Goal: Task Accomplishment & Management: Complete application form

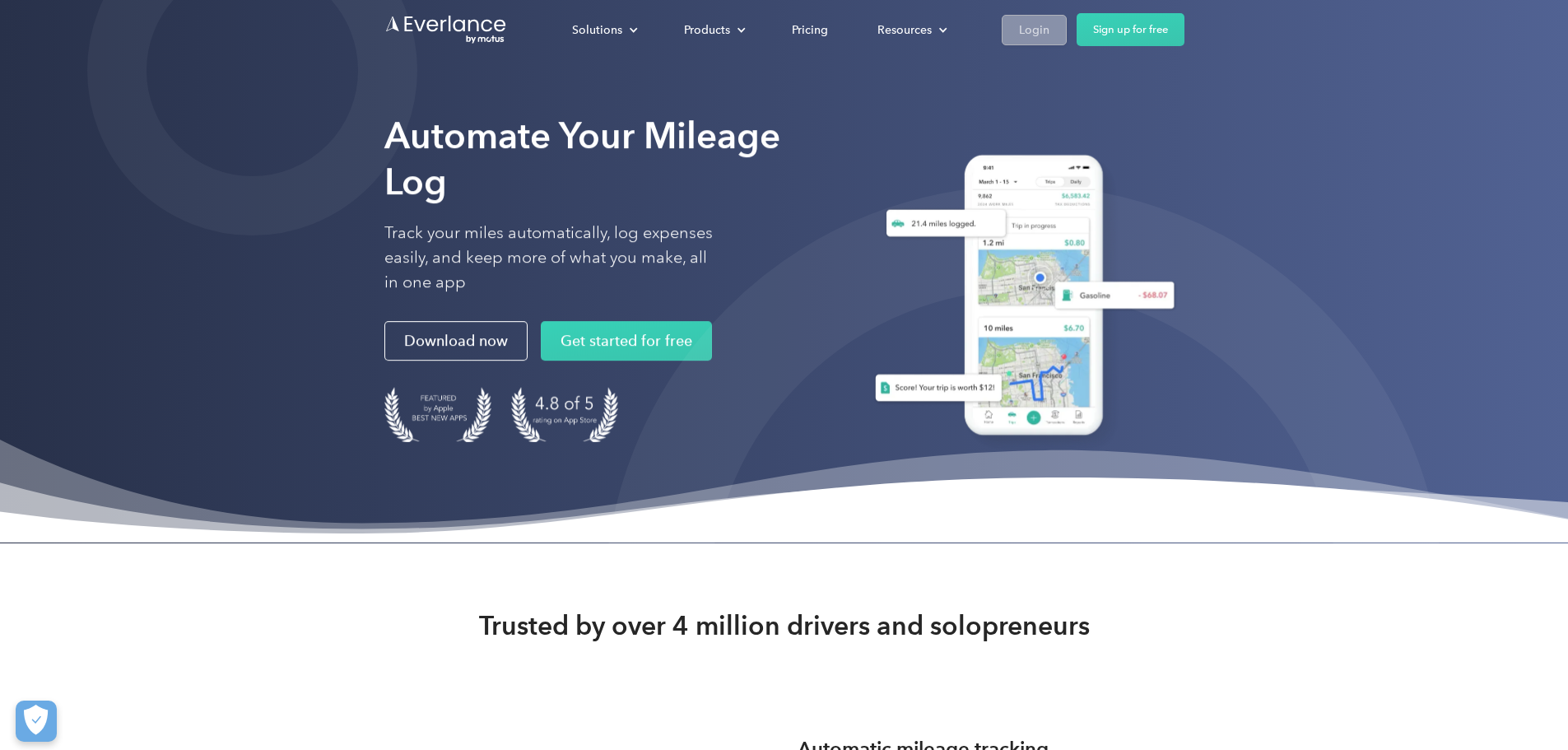
click at [1050, 31] on div "Login" at bounding box center [1034, 30] width 31 height 20
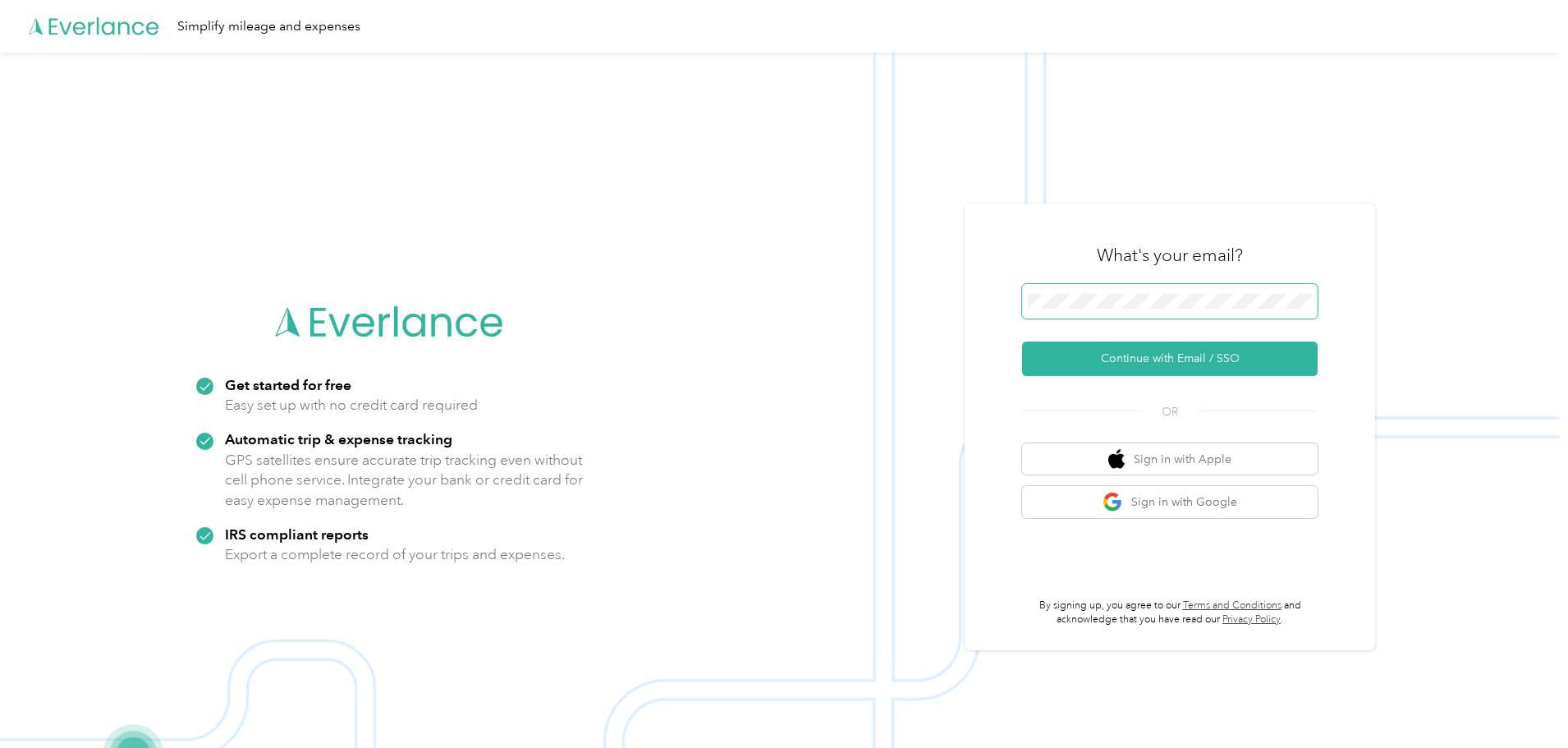
click at [1107, 316] on span at bounding box center [1169, 301] width 296 height 34
click at [1181, 358] on button "Continue with Email / SSO" at bounding box center [1169, 359] width 296 height 34
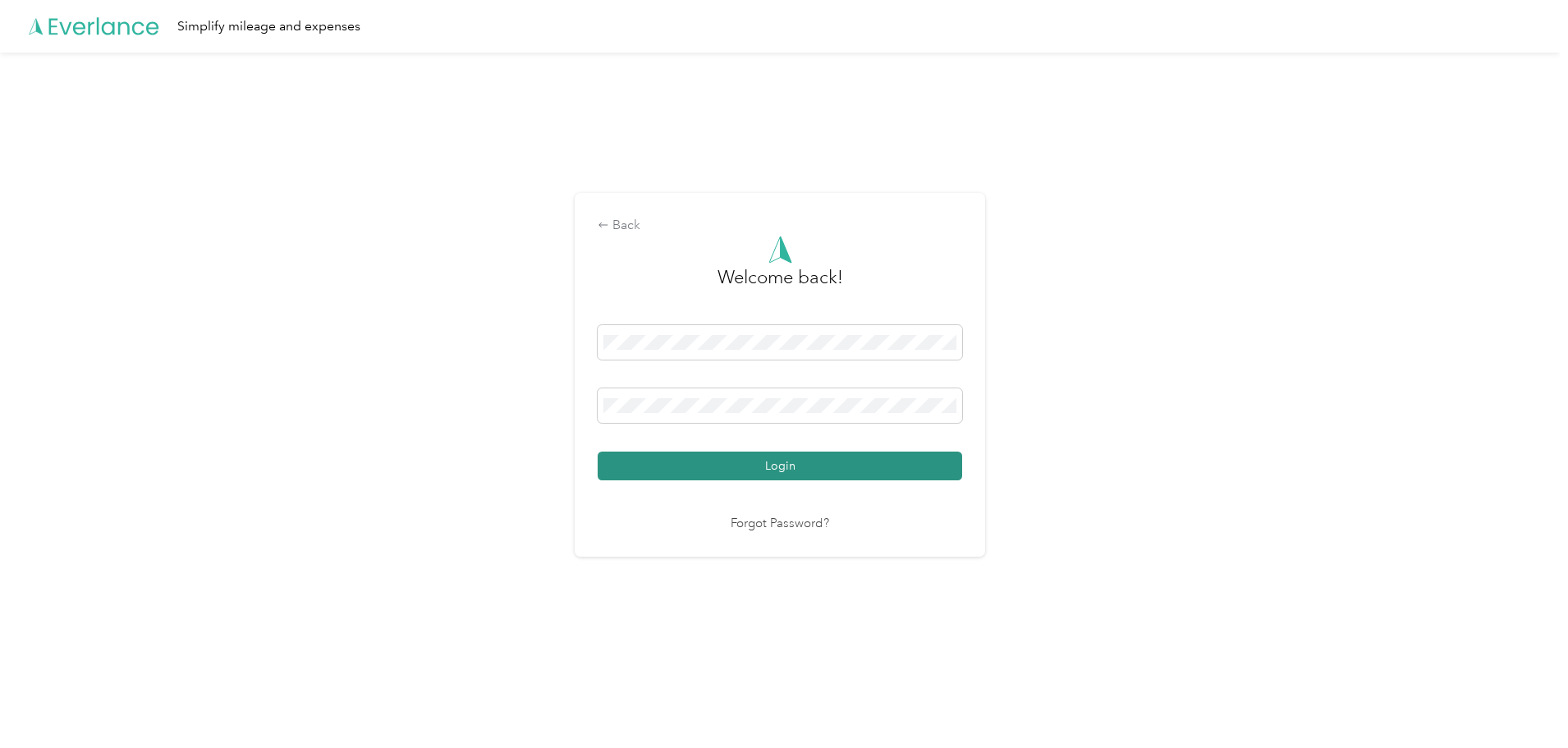
click at [823, 460] on button "Login" at bounding box center [780, 466] width 364 height 29
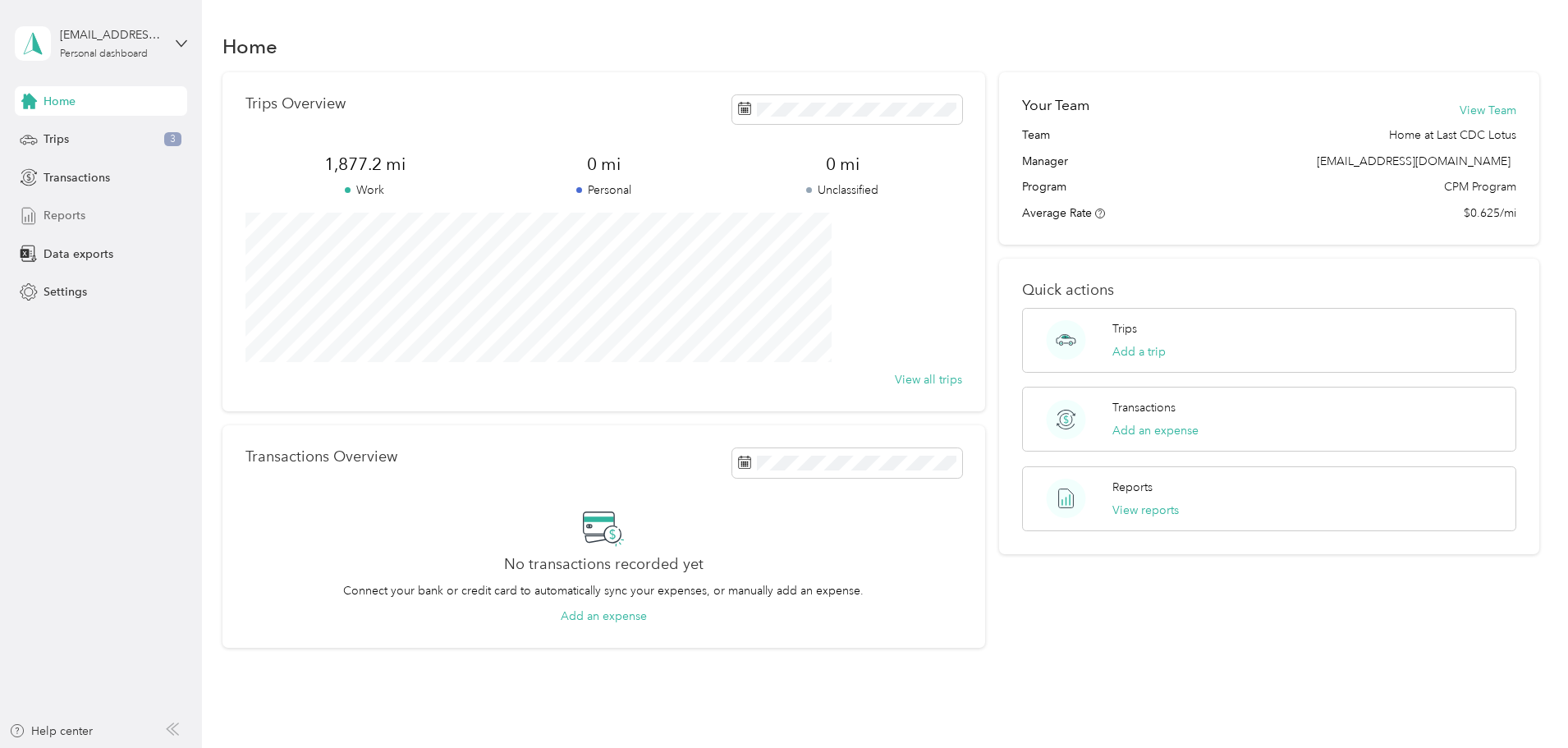
click at [84, 209] on span "Reports" at bounding box center [64, 215] width 42 height 17
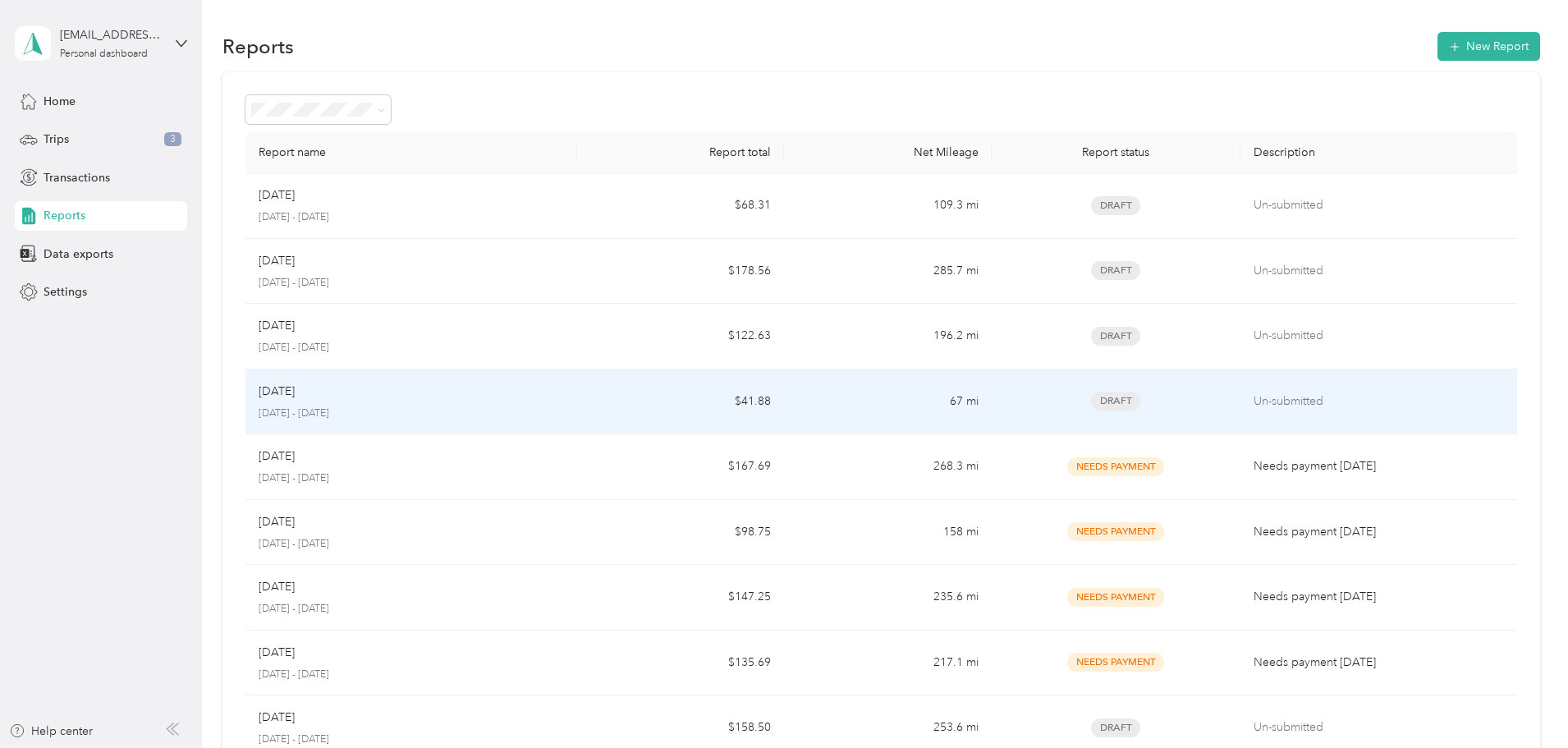
click at [471, 392] on div "Jun 2025" at bounding box center [410, 391] width 305 height 18
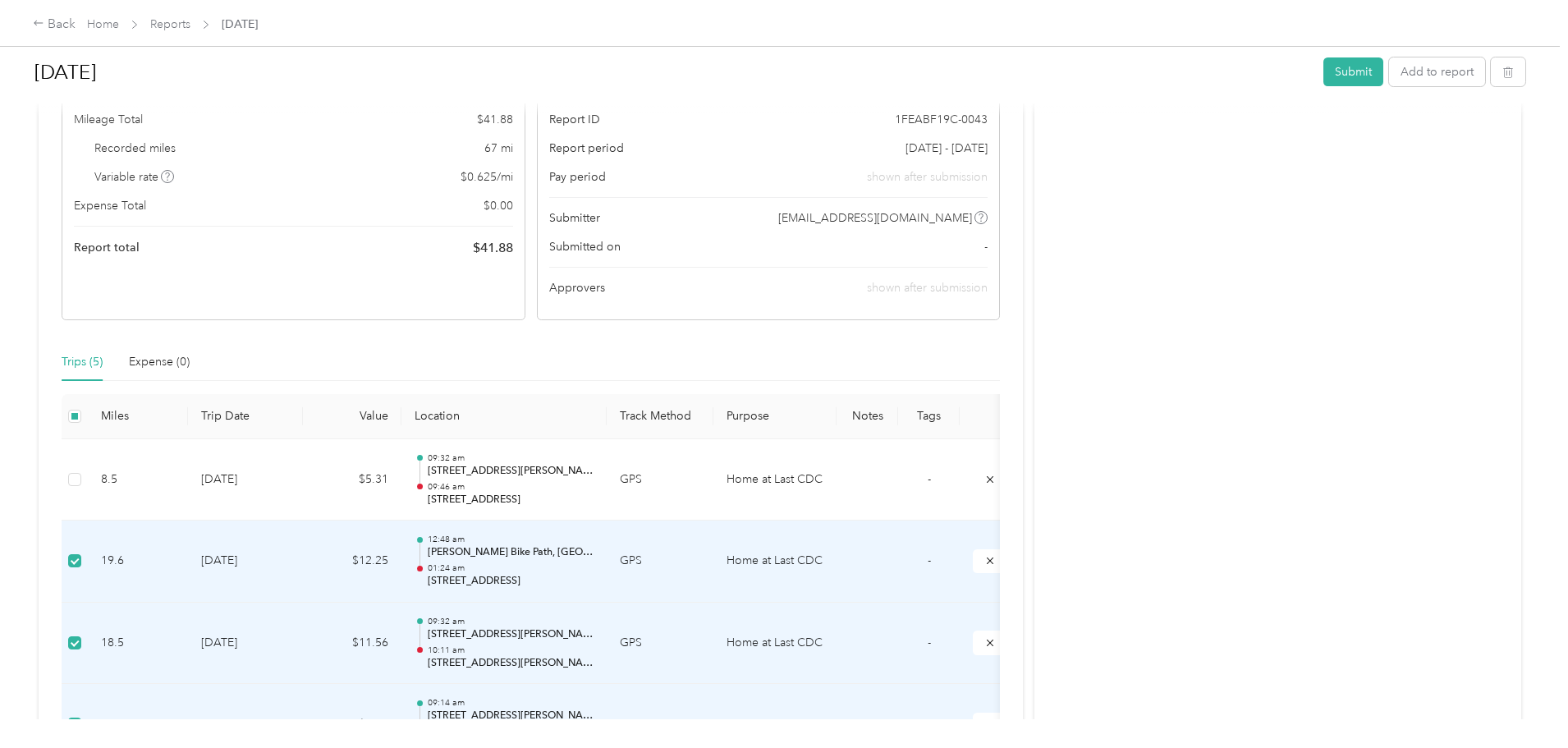
scroll to position [165, 0]
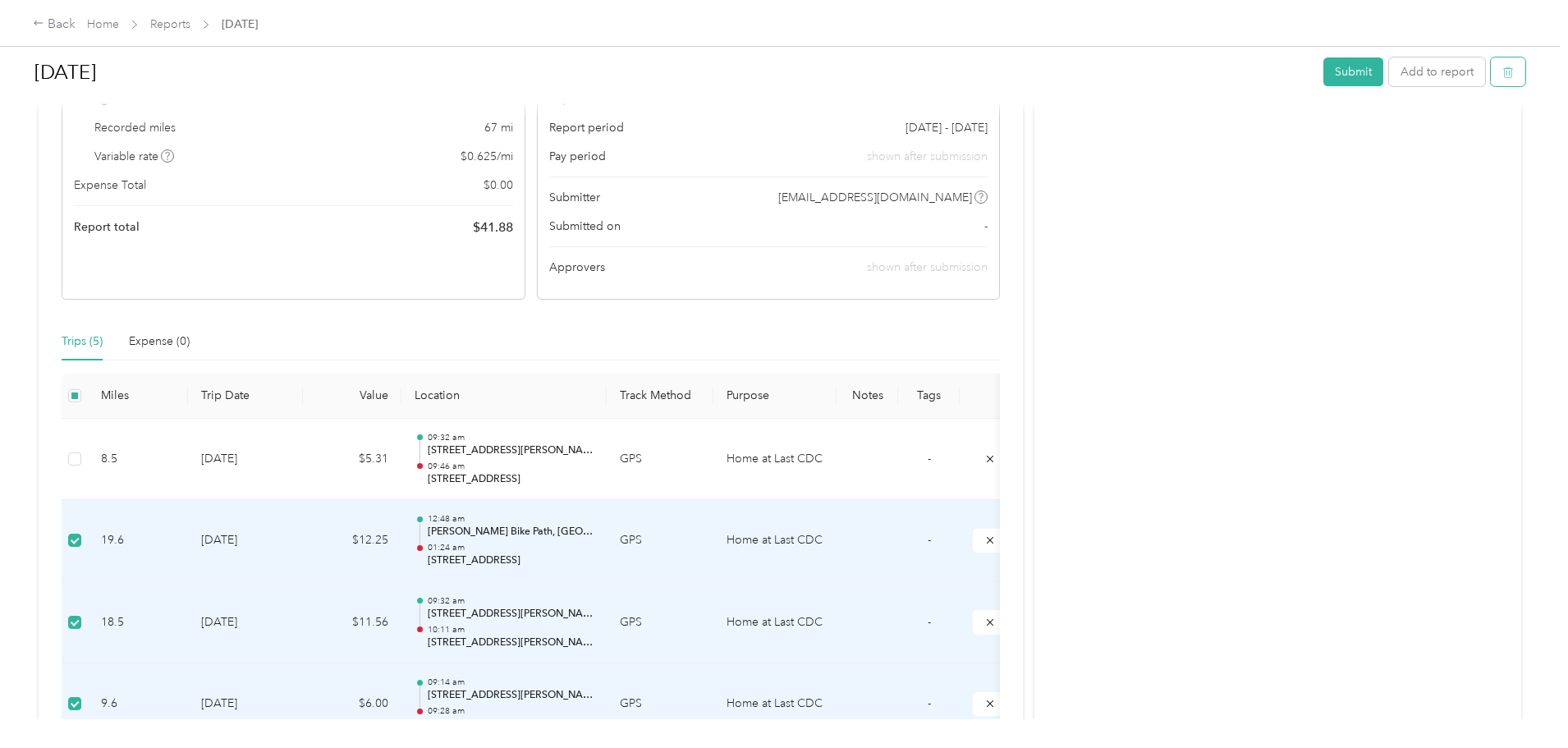
click at [1502, 73] on icon "button" at bounding box center [1508, 72] width 11 height 11
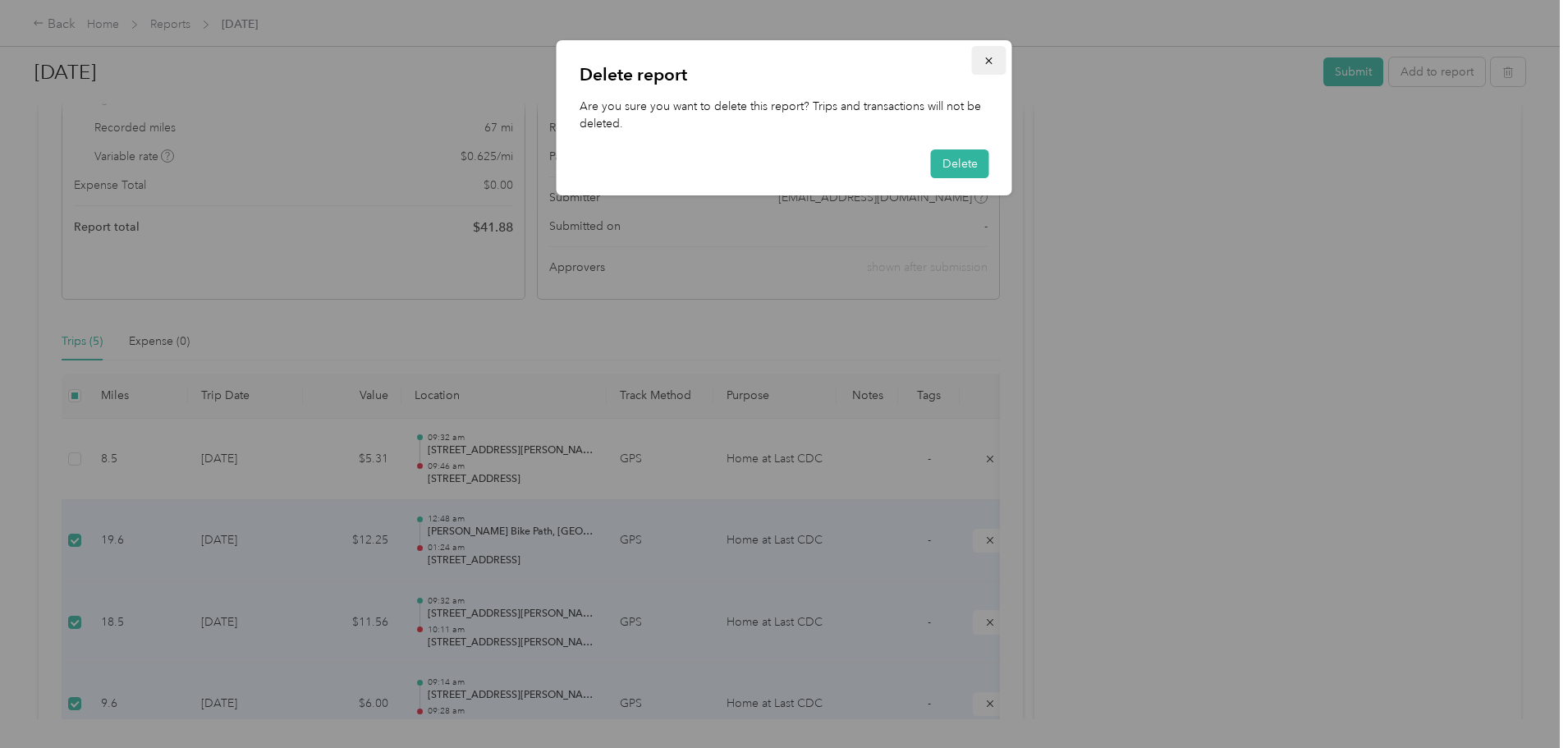
click at [991, 61] on icon "button" at bounding box center [989, 60] width 11 height 11
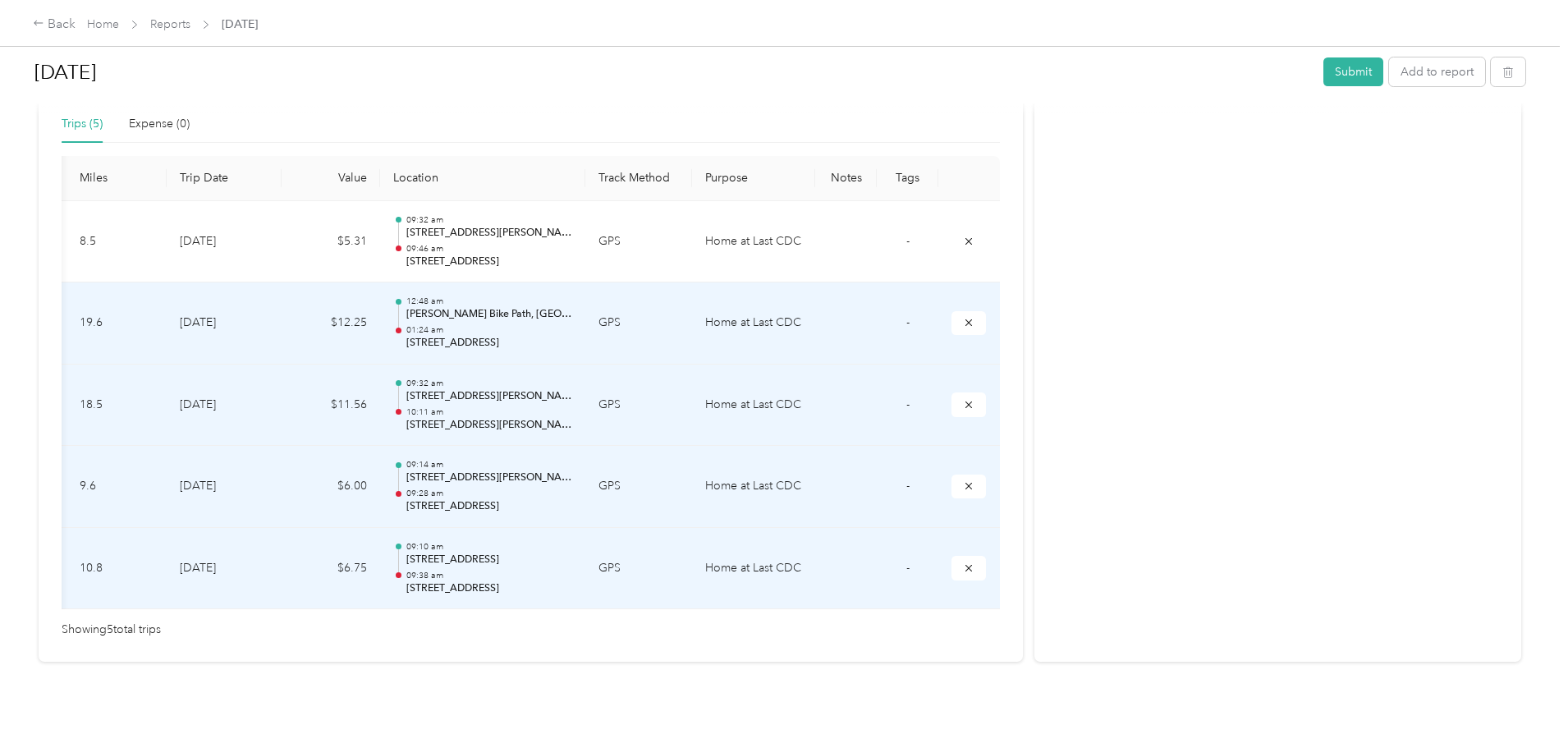
scroll to position [0, 198]
click at [962, 317] on icon "submit" at bounding box center [968, 322] width 11 height 11
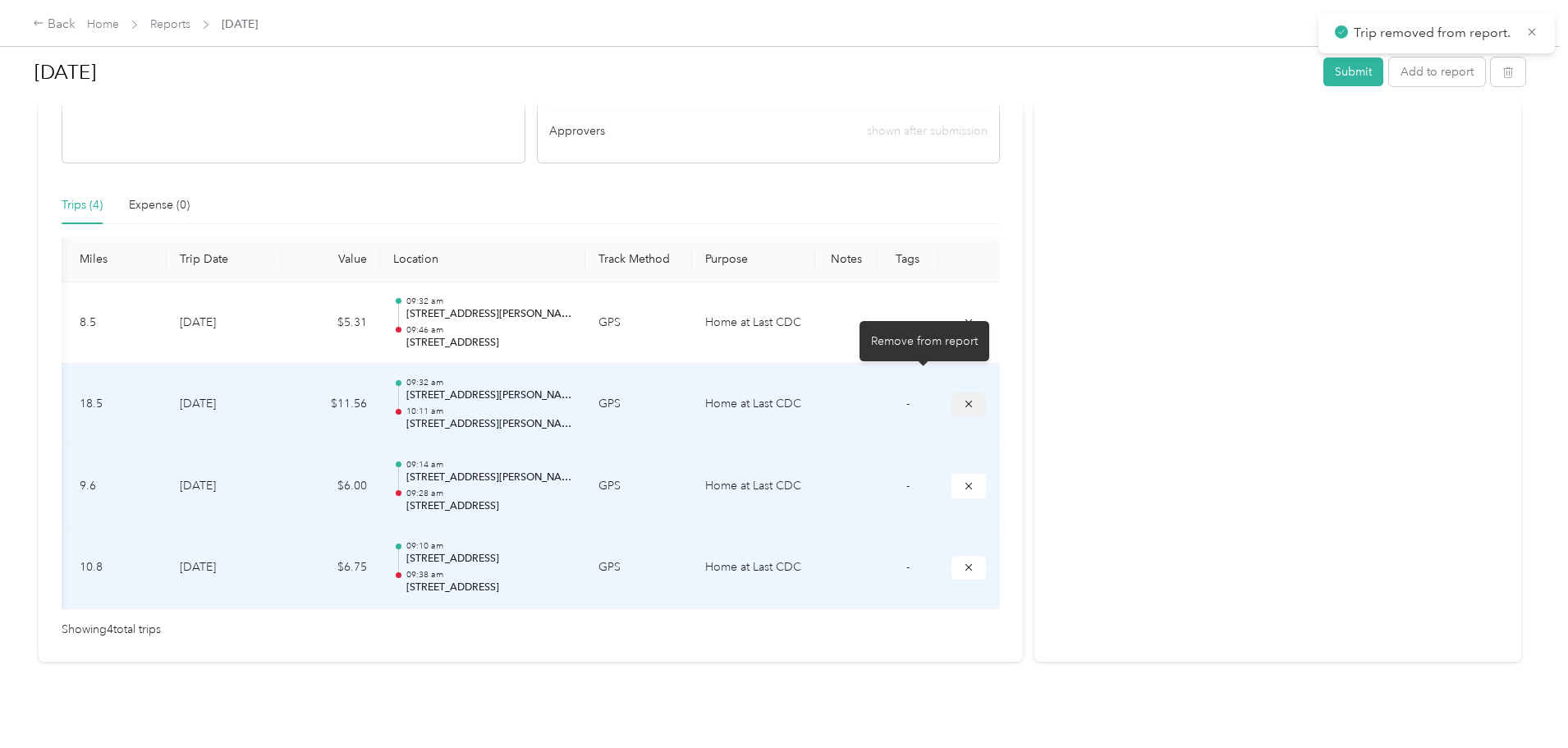
click at [962, 398] on icon "submit" at bounding box center [968, 404] width 11 height 11
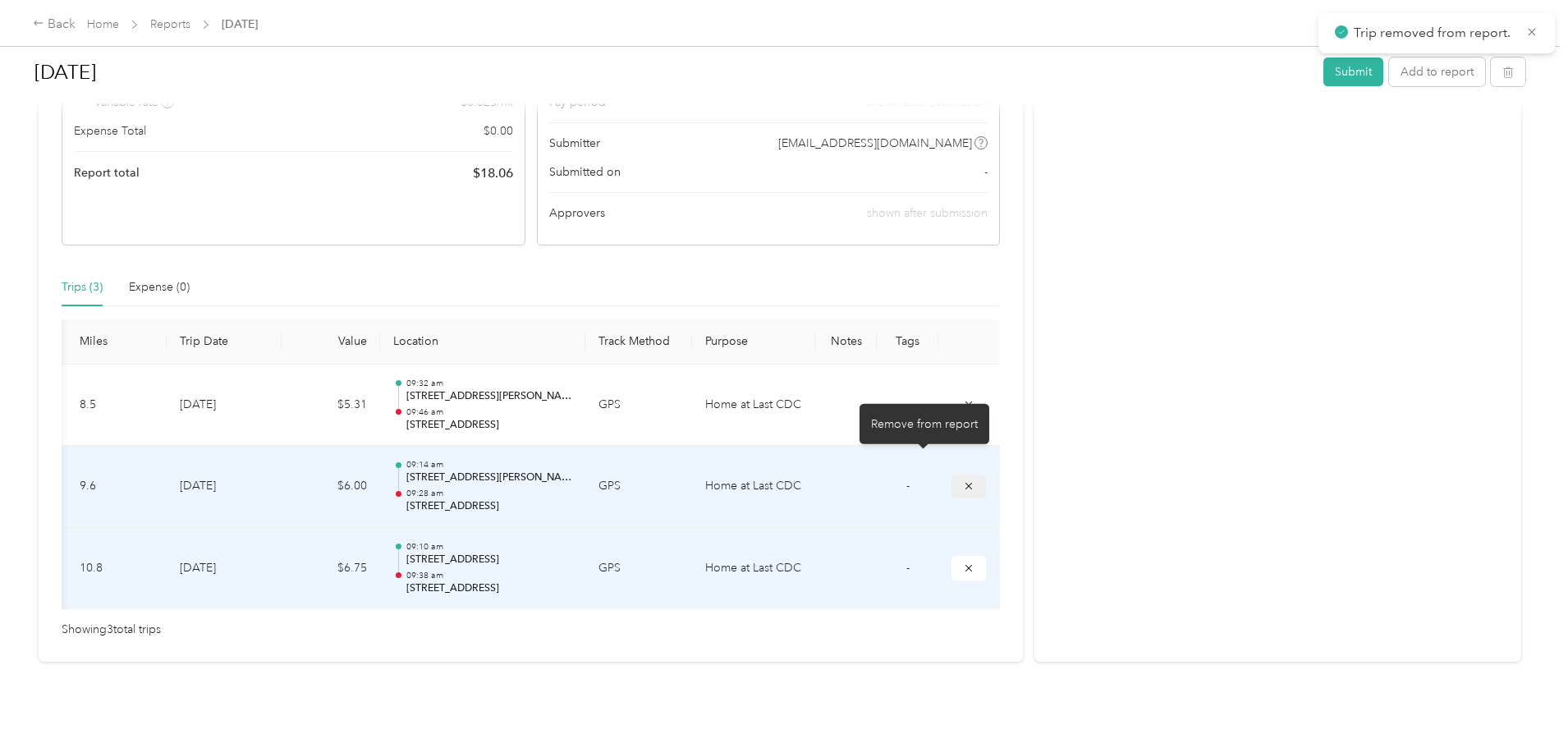
click at [962, 480] on icon "submit" at bounding box center [968, 486] width 11 height 11
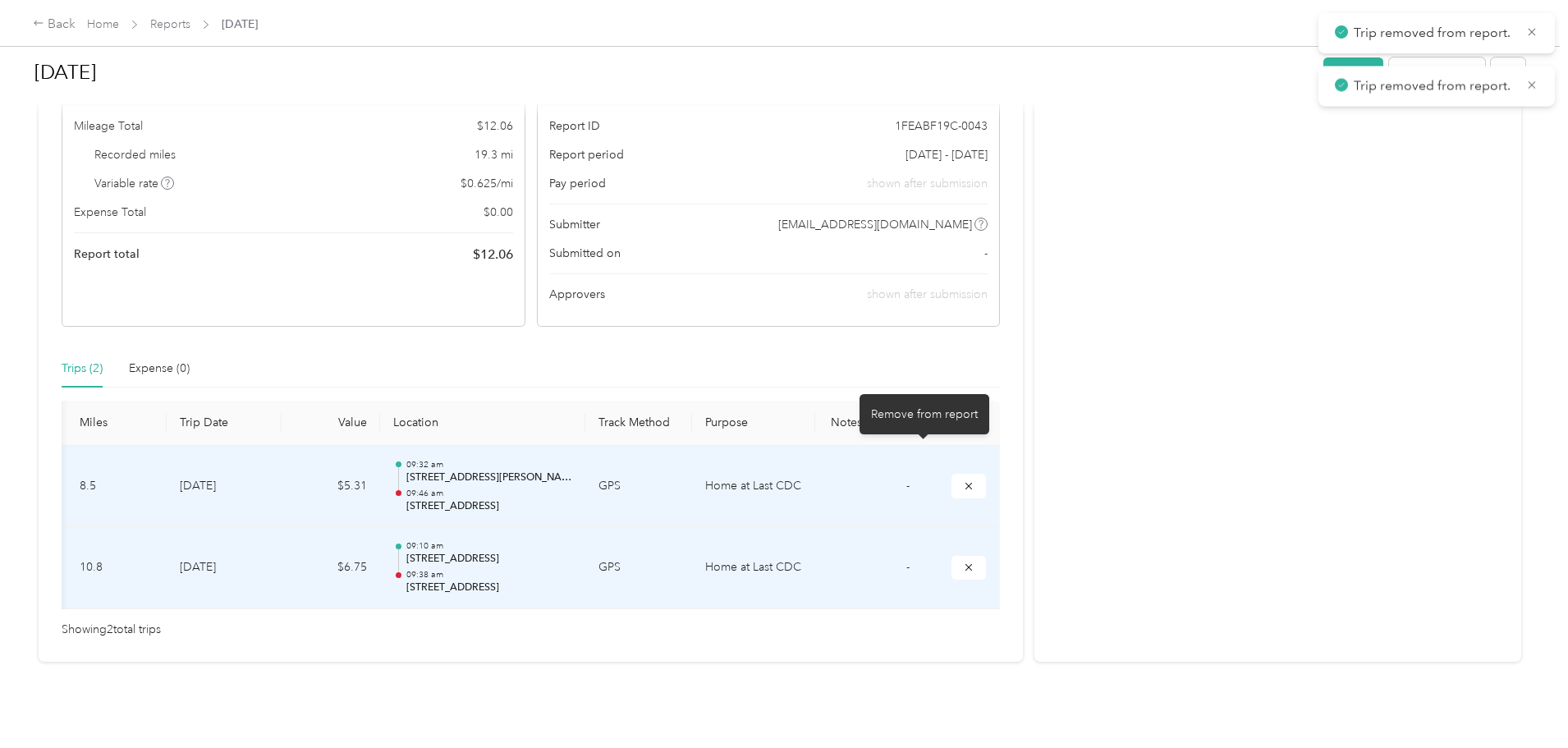
scroll to position [162, 0]
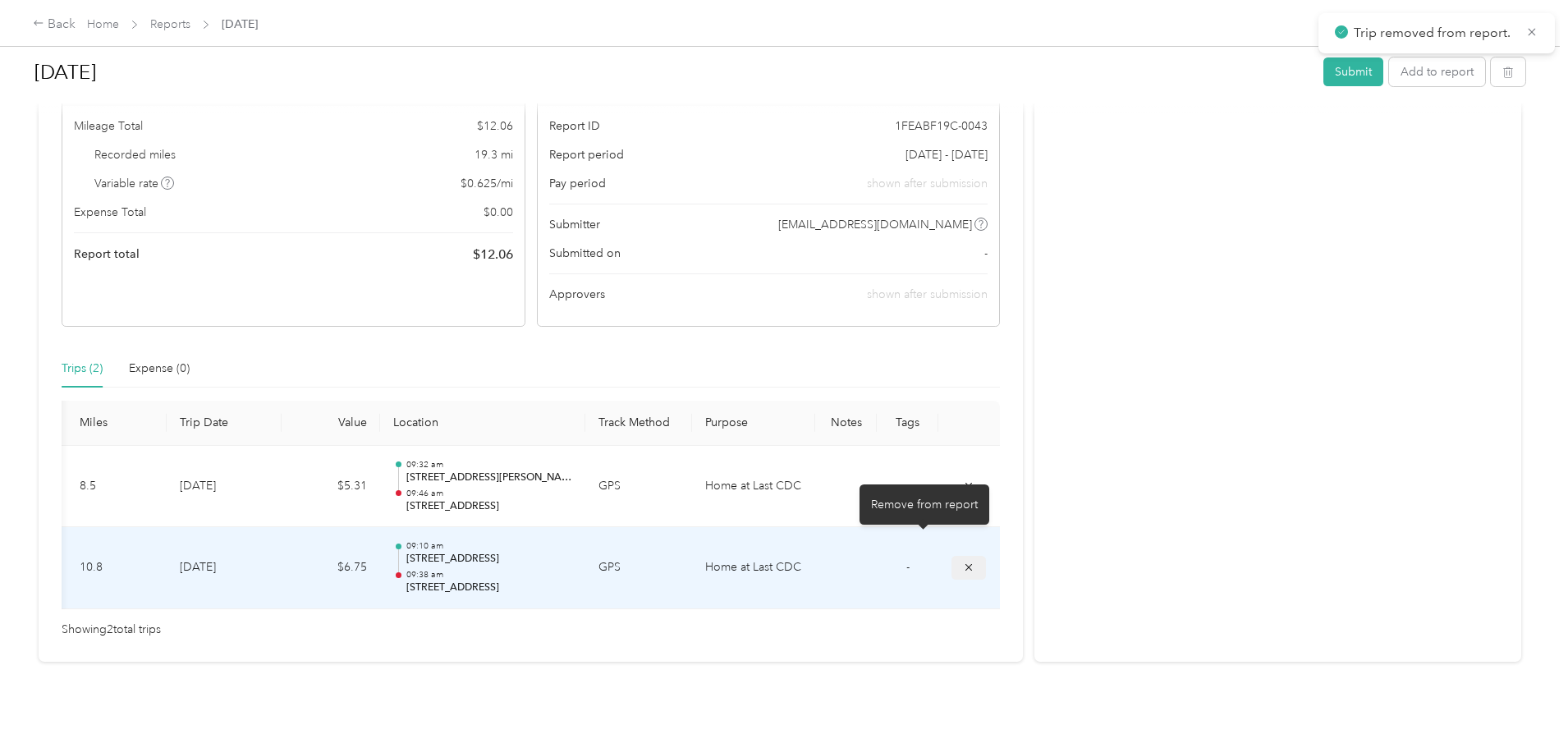
click at [962, 561] on icon "submit" at bounding box center [968, 567] width 11 height 11
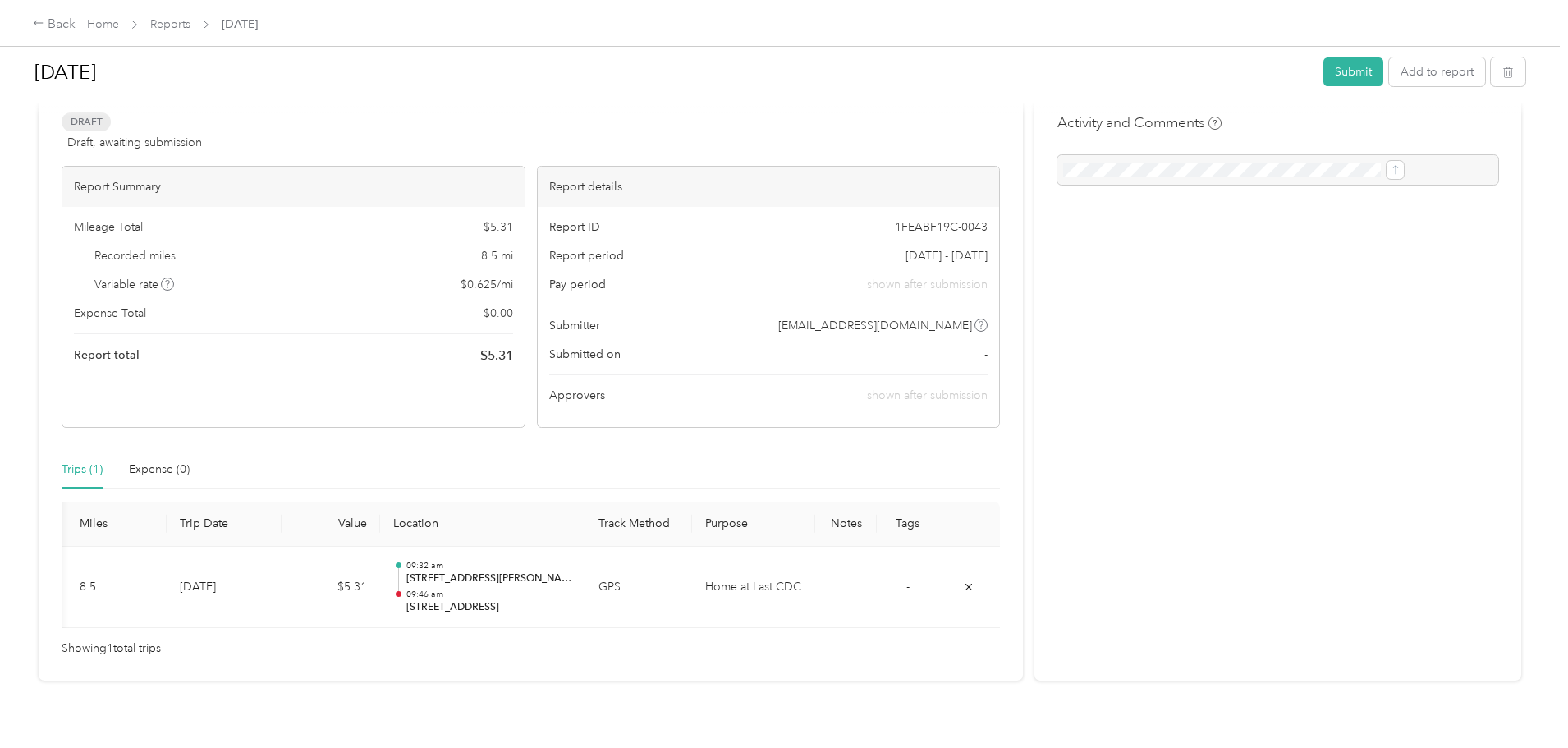
scroll to position [0, 0]
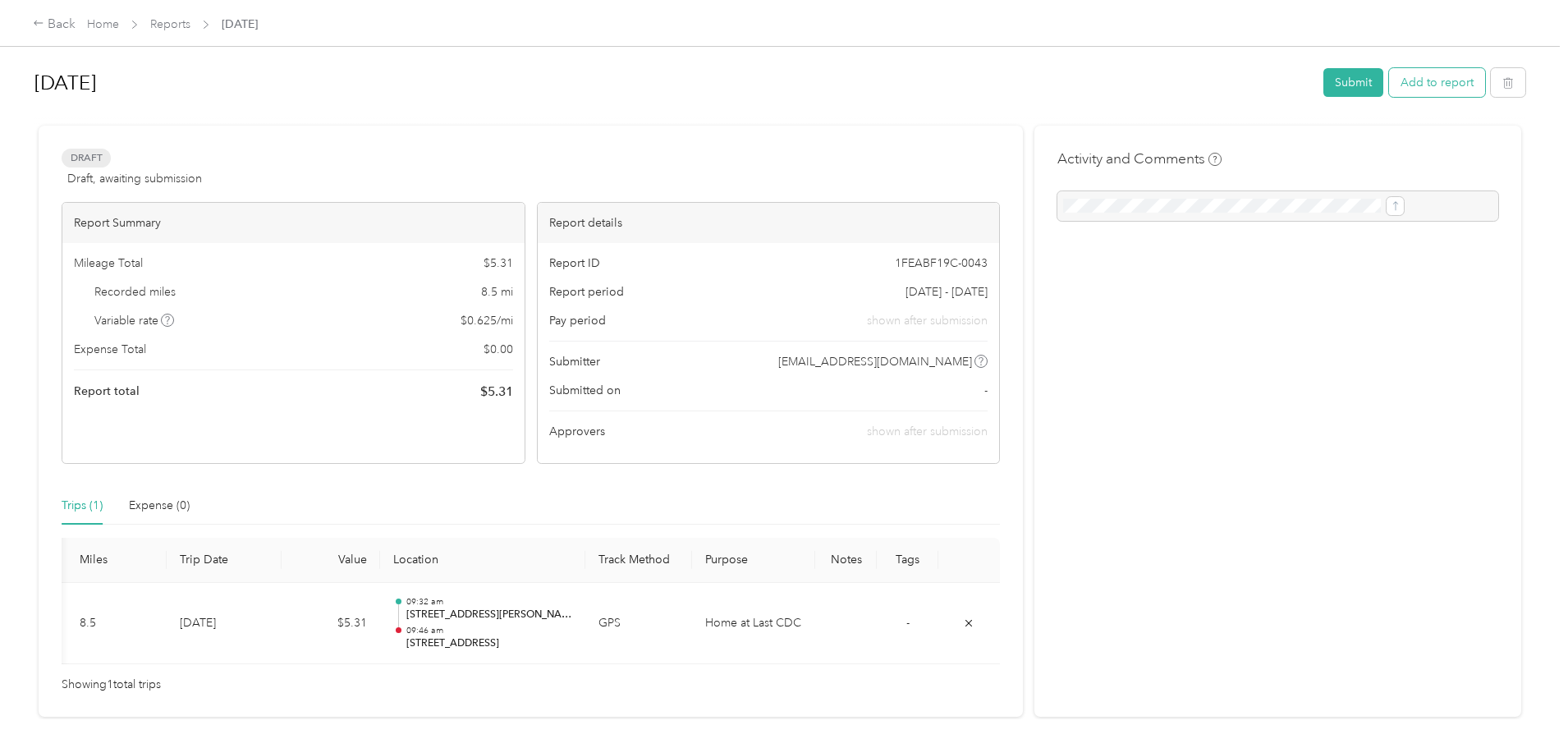
click at [1389, 78] on button "Add to report" at bounding box center [1437, 82] width 96 height 29
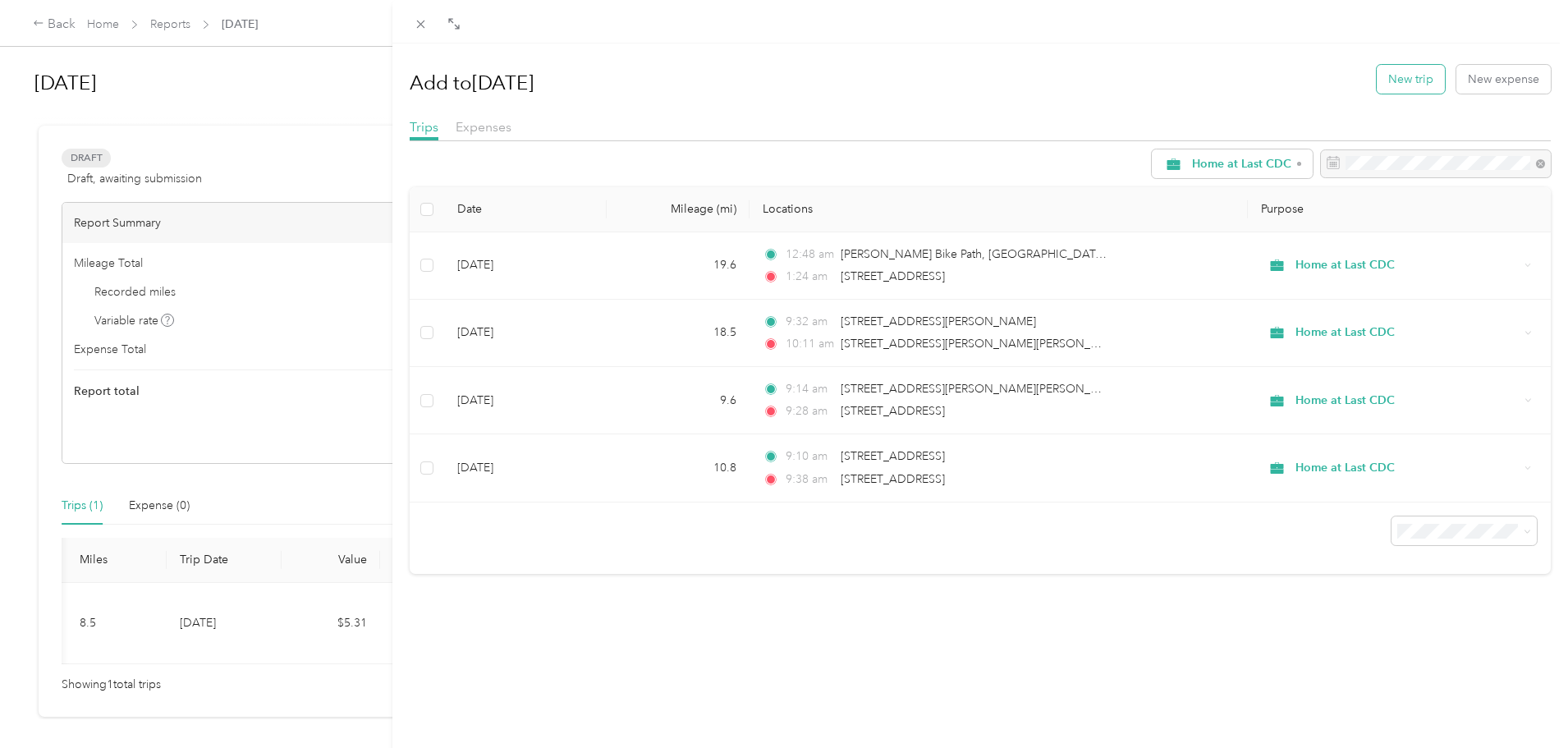
click at [1389, 84] on button "New trip" at bounding box center [1410, 79] width 68 height 29
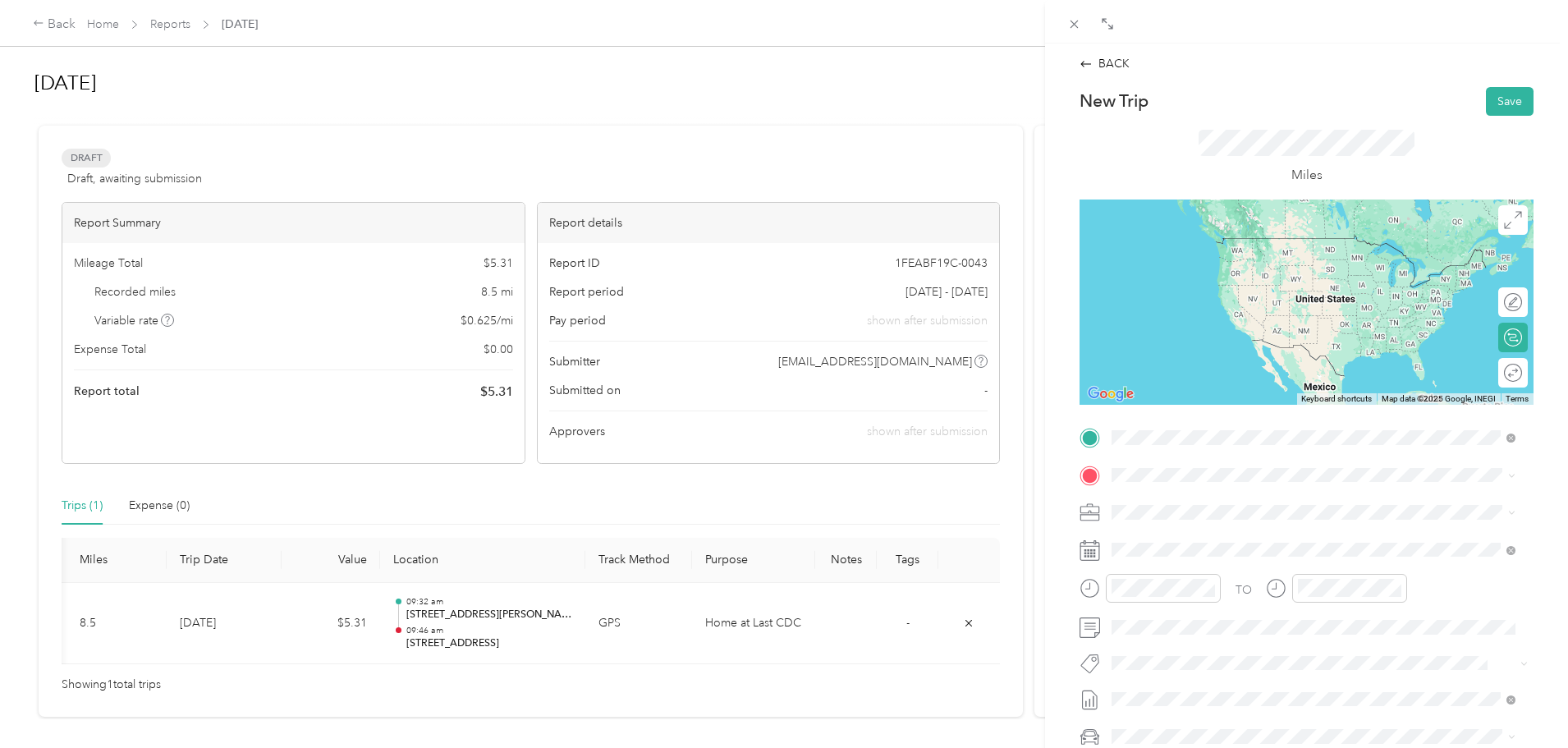
click at [1196, 495] on span "8770 South Broadway Los Angeles, California 90003, United States" at bounding box center [1225, 495] width 165 height 14
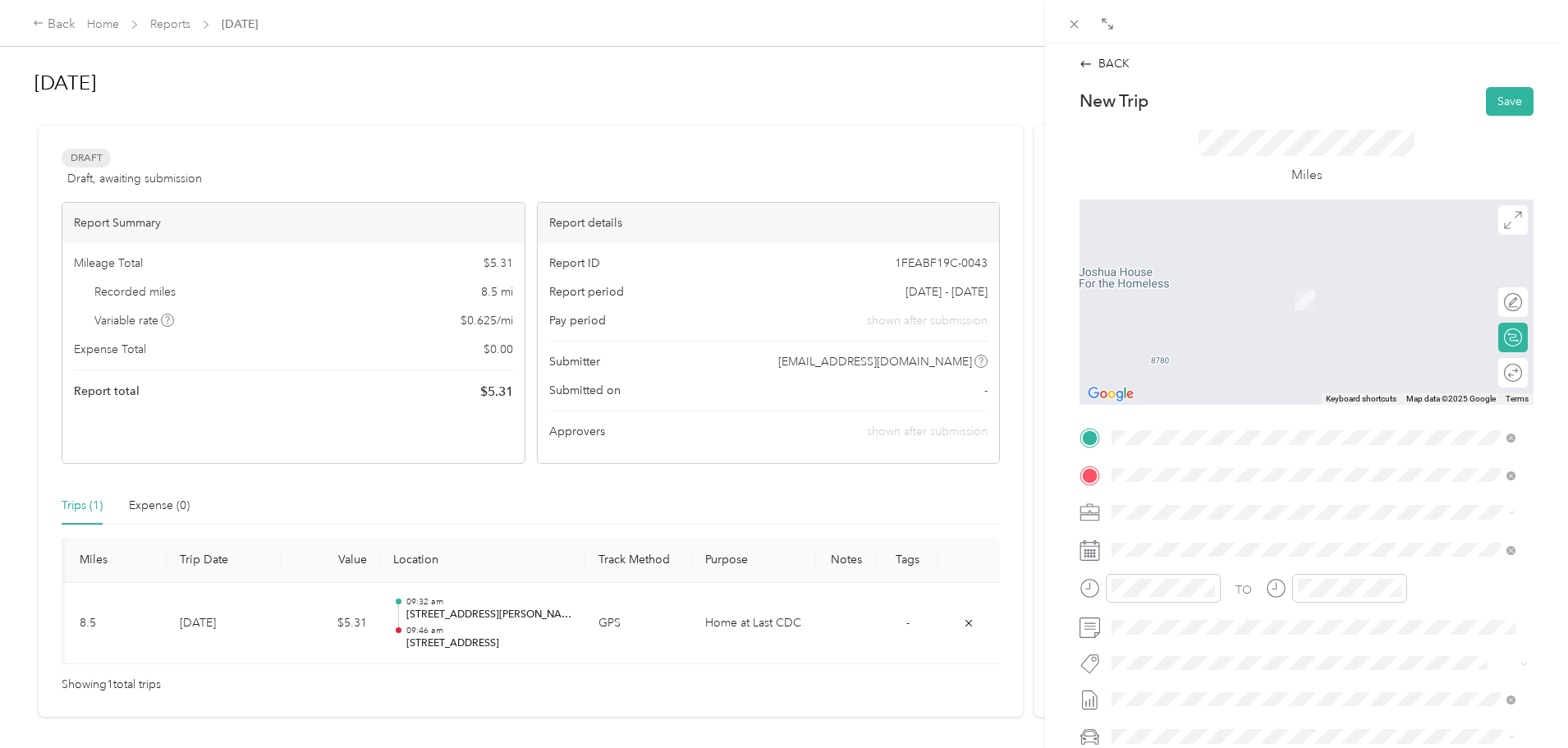
click at [1245, 691] on span "1426 Paloma Street Los Angeles, California 90021, United States" at bounding box center [1225, 683] width 165 height 14
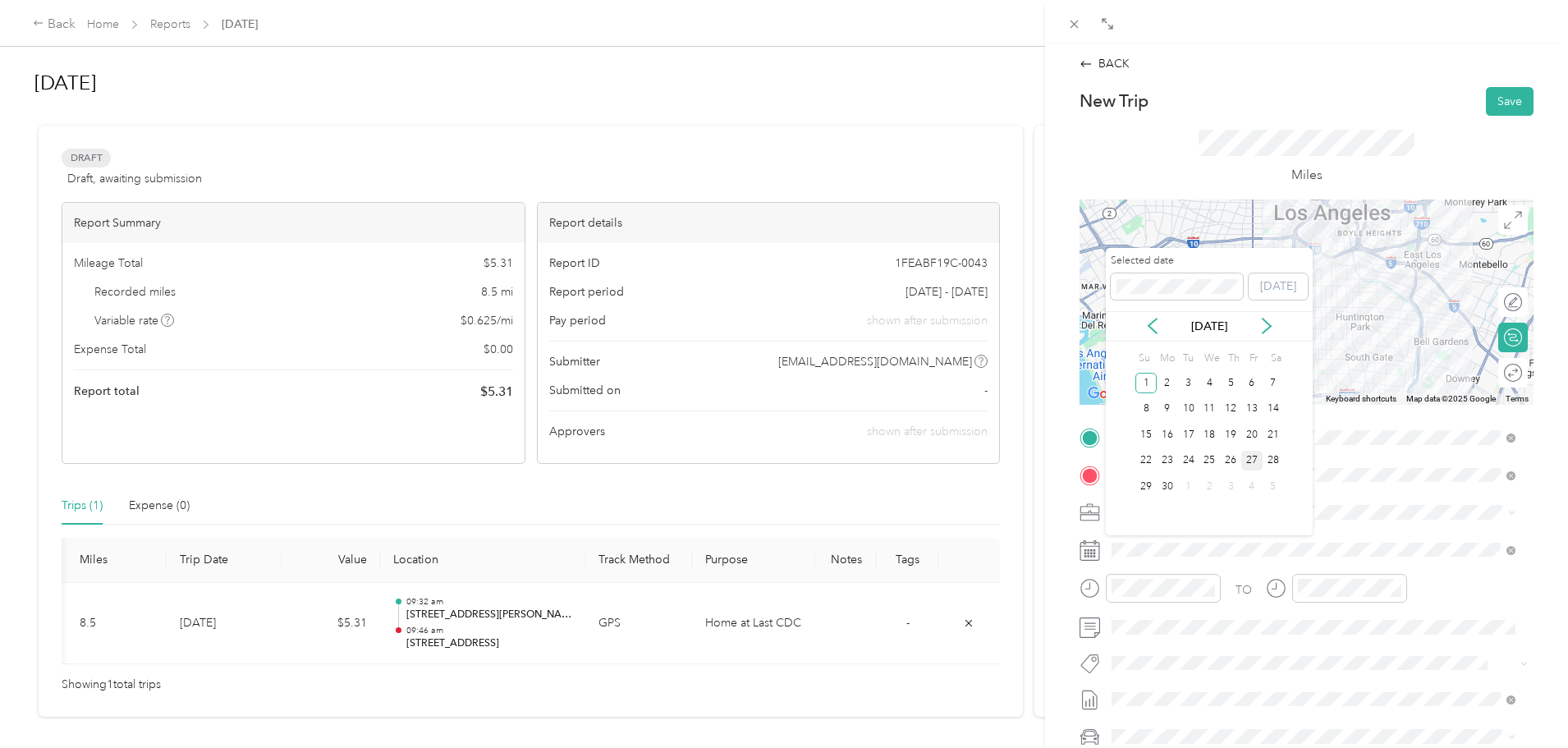
click at [1251, 459] on div "27" at bounding box center [1251, 460] width 21 height 20
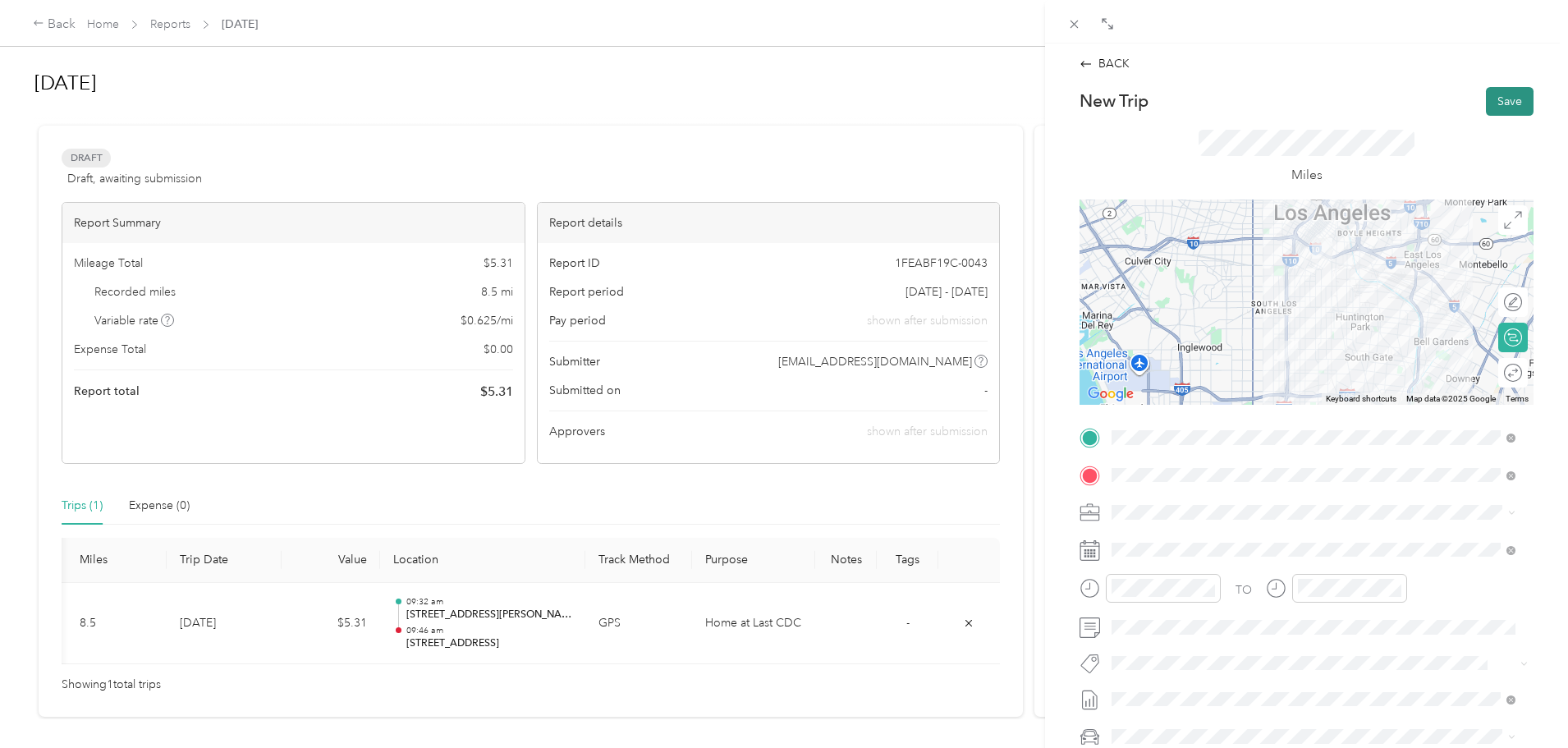
click at [1497, 105] on button "Save" at bounding box center [1510, 101] width 48 height 29
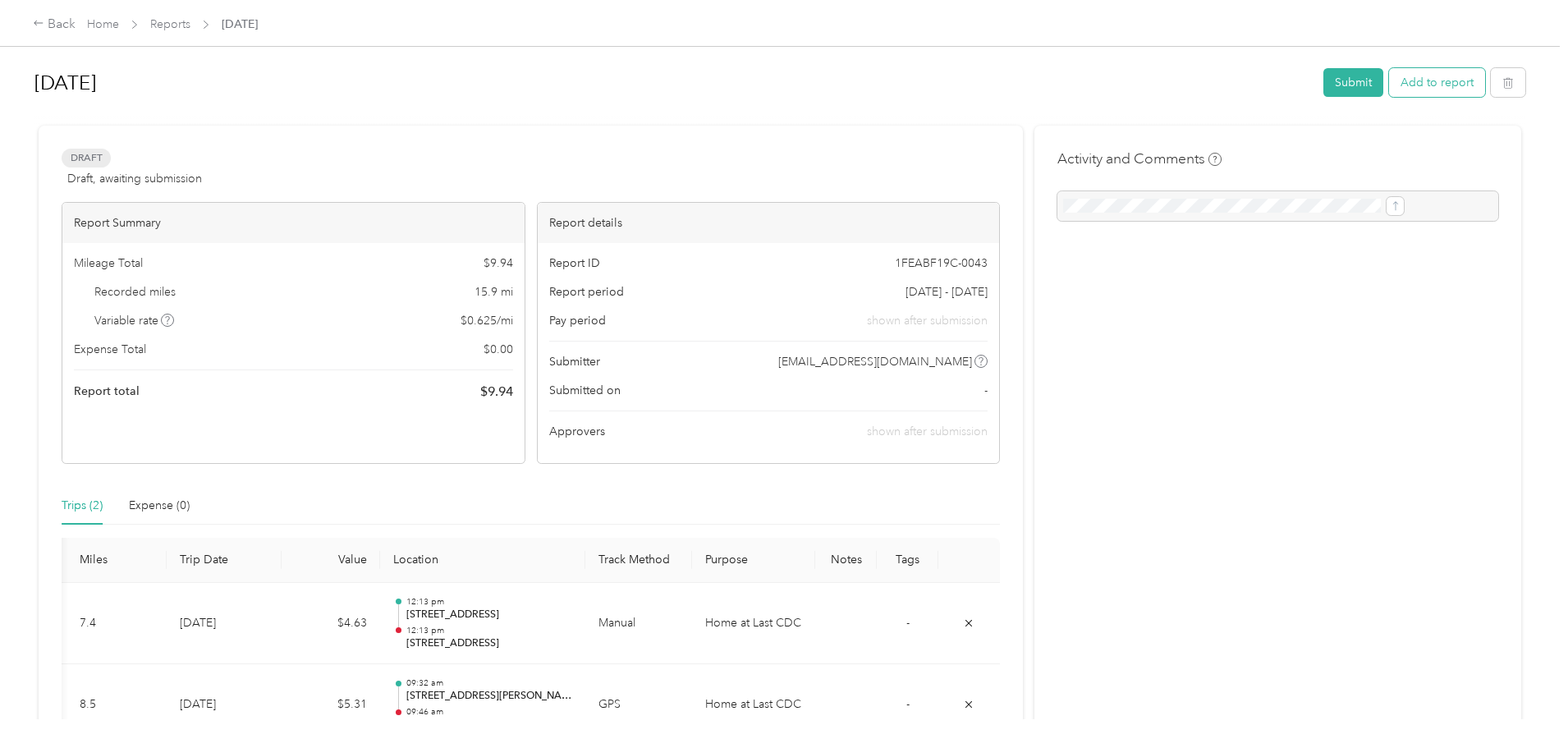
click at [1389, 87] on button "Add to report" at bounding box center [1437, 82] width 96 height 29
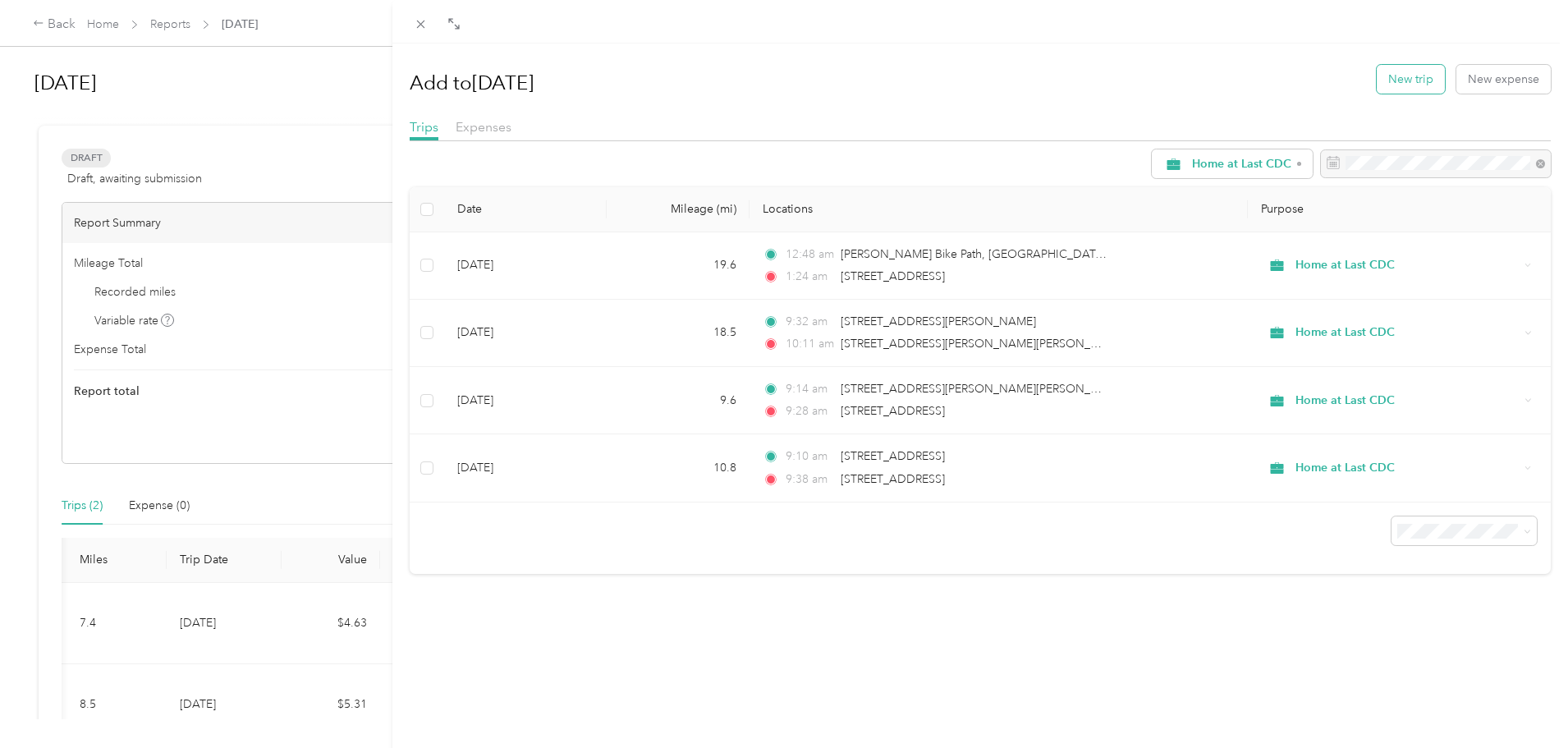
click at [1389, 80] on button "New trip" at bounding box center [1410, 79] width 68 height 29
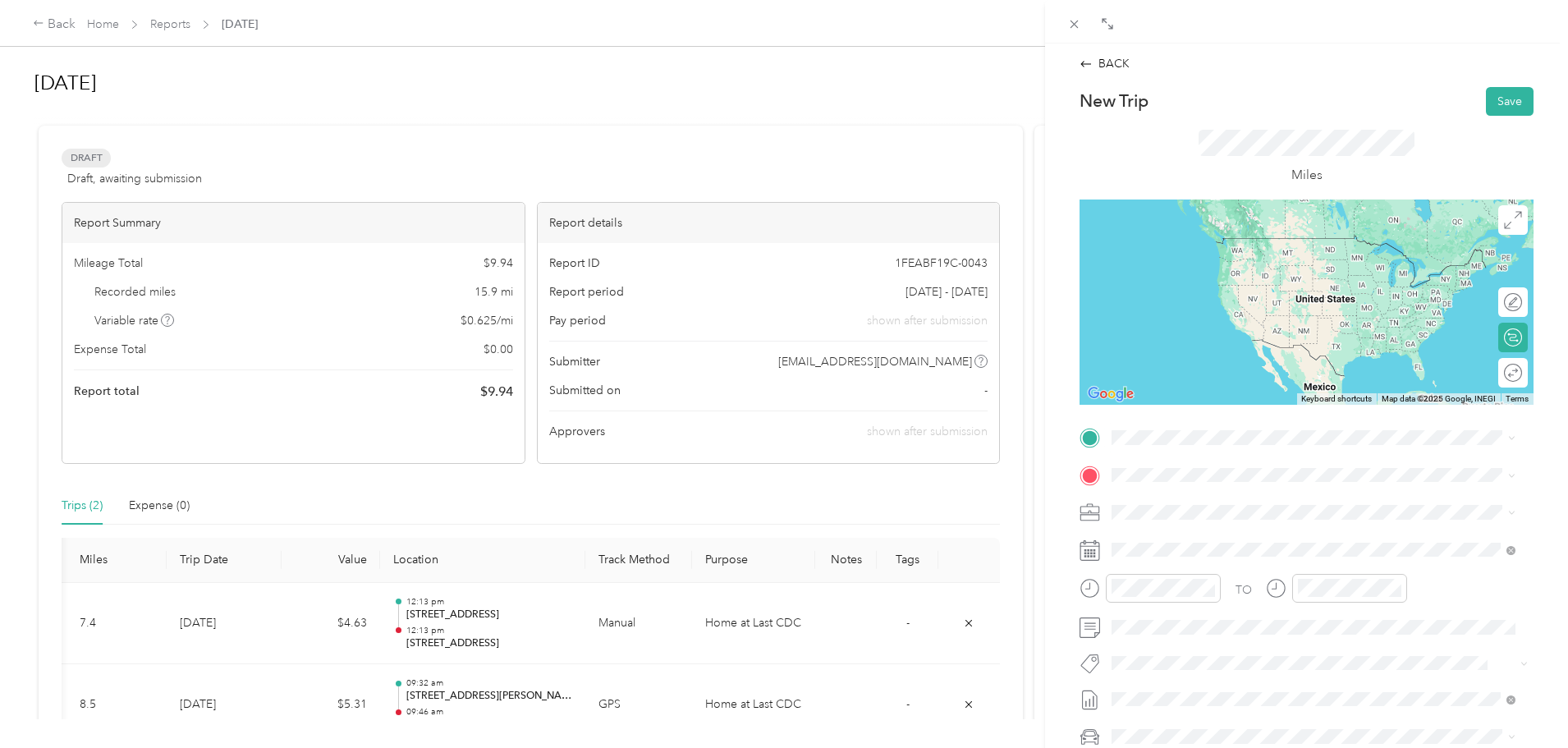
click at [1209, 556] on span "8770 South Broadway Los Angeles, California 90003, United States" at bounding box center [1225, 552] width 165 height 14
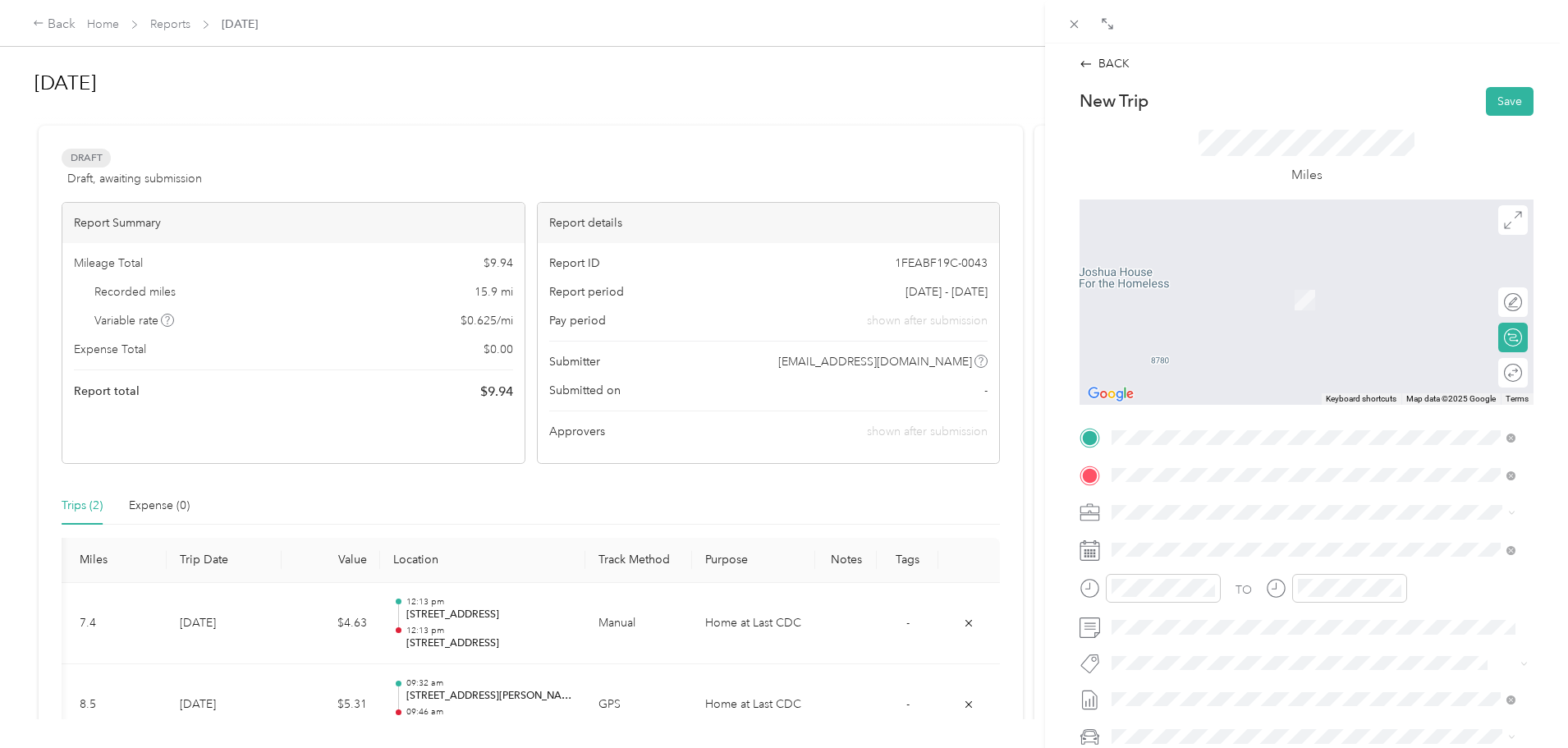
click at [1200, 628] on span "6909 Sepulveda Boulevard Van Nuys, California 91405, United States" at bounding box center [1270, 626] width 255 height 14
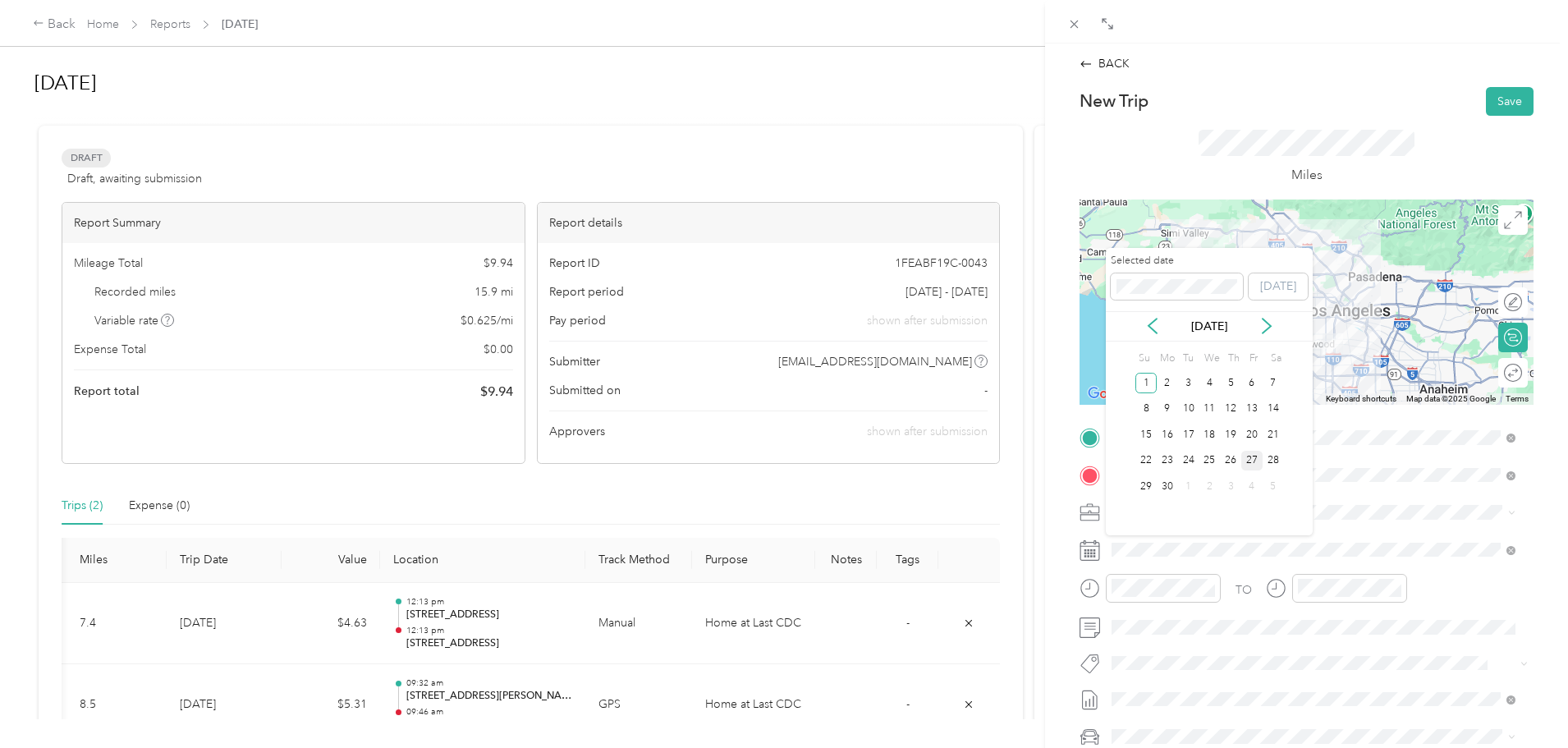
click at [1248, 460] on div "27" at bounding box center [1251, 460] width 21 height 20
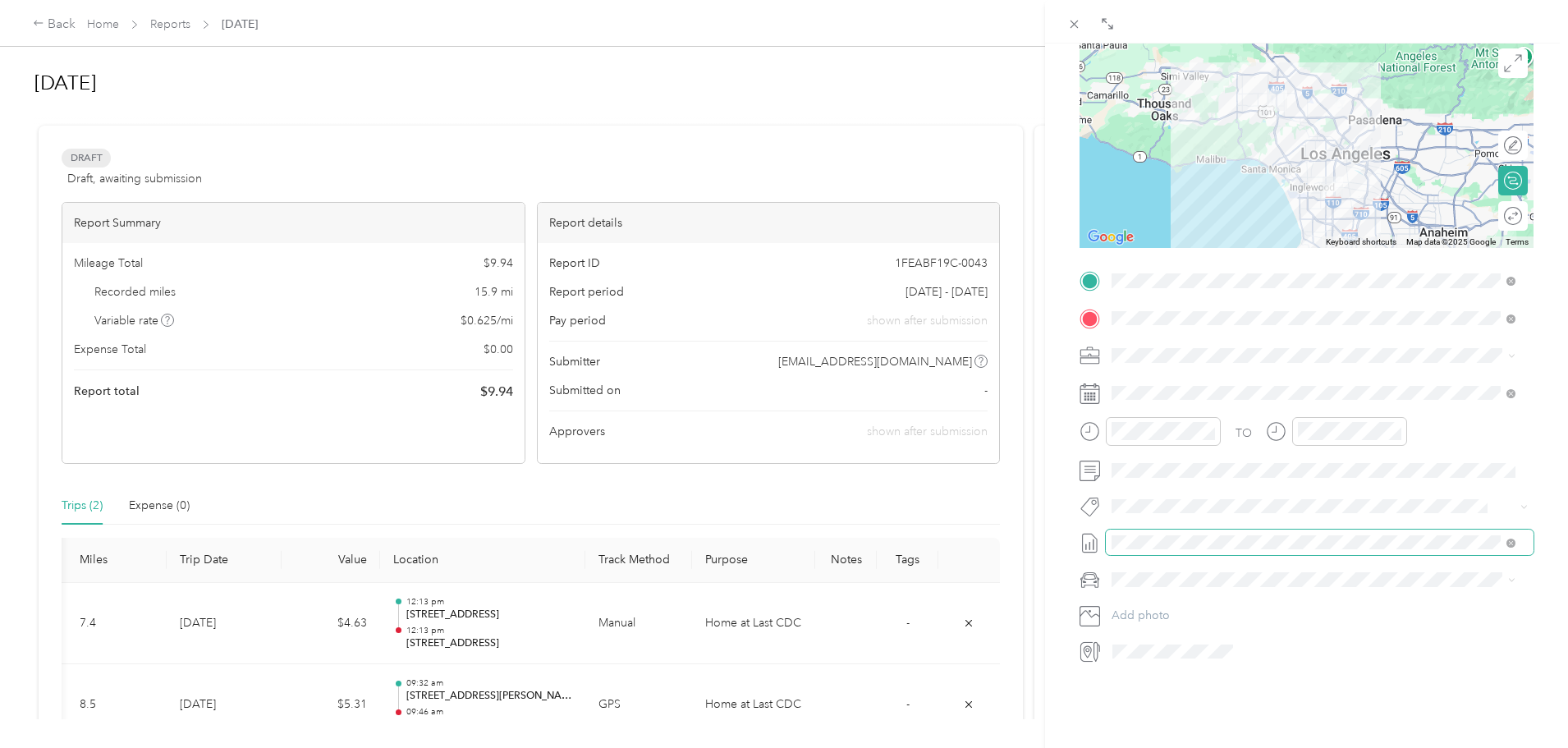
scroll to position [121, 0]
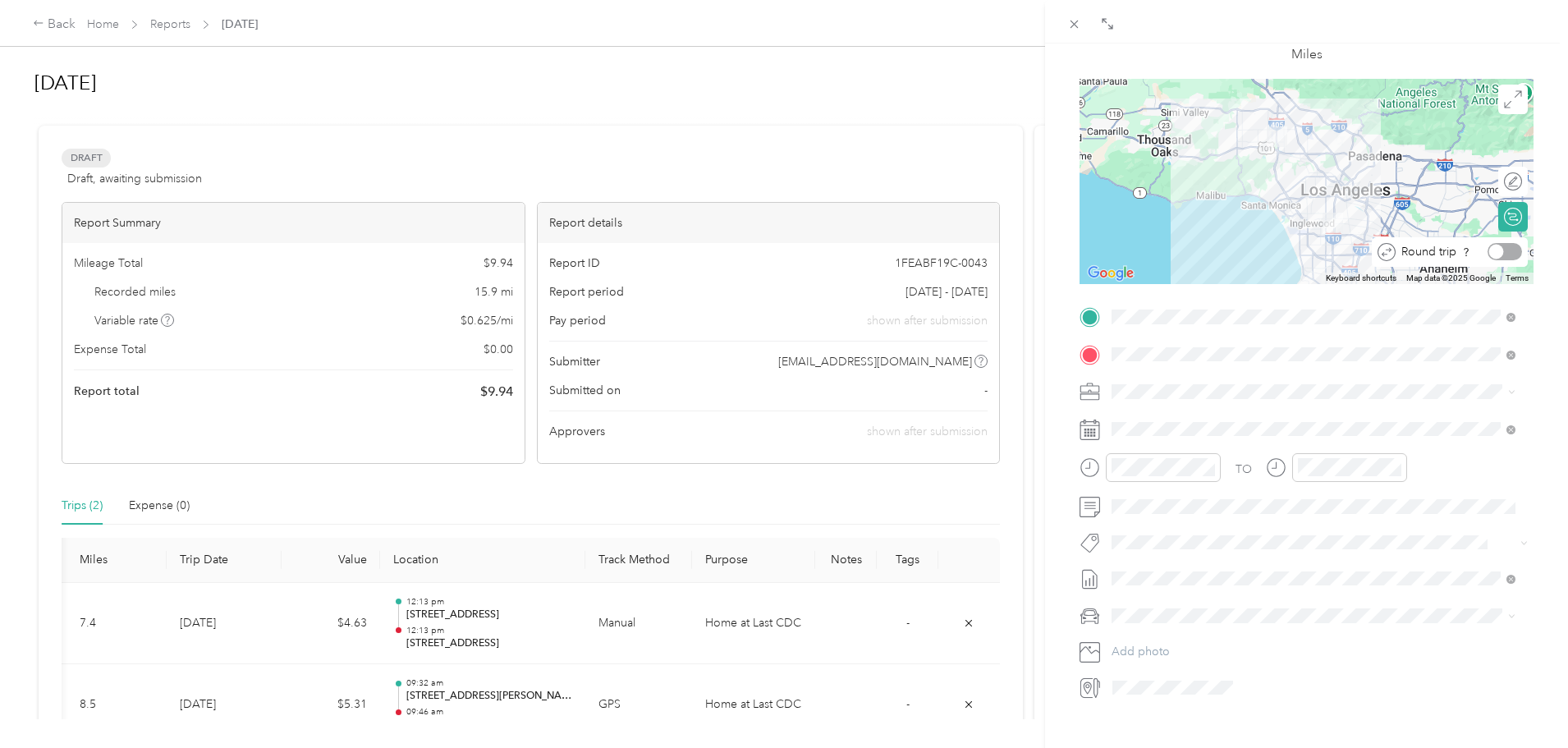
click at [1489, 251] on div at bounding box center [1495, 252] width 14 height 14
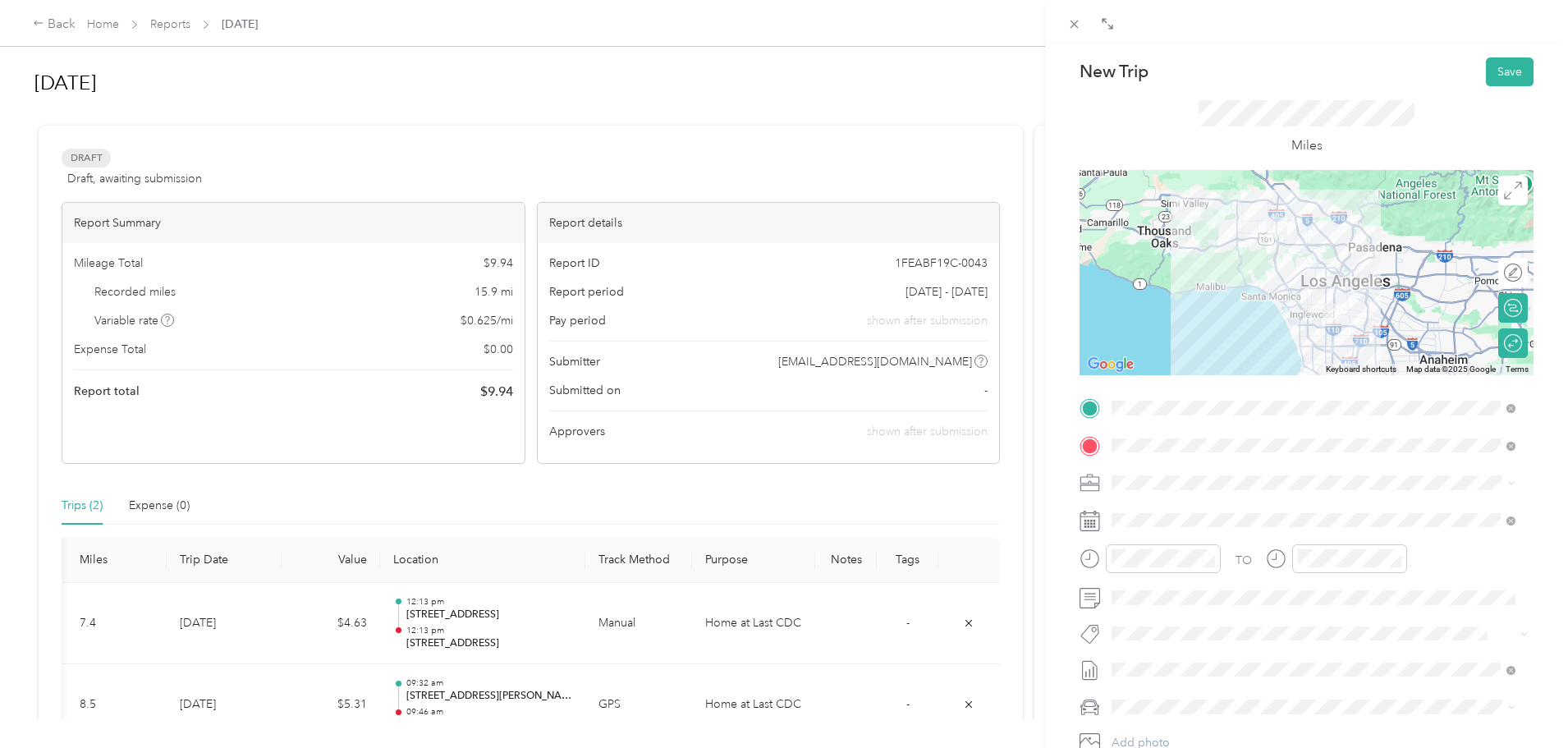
scroll to position [0, 0]
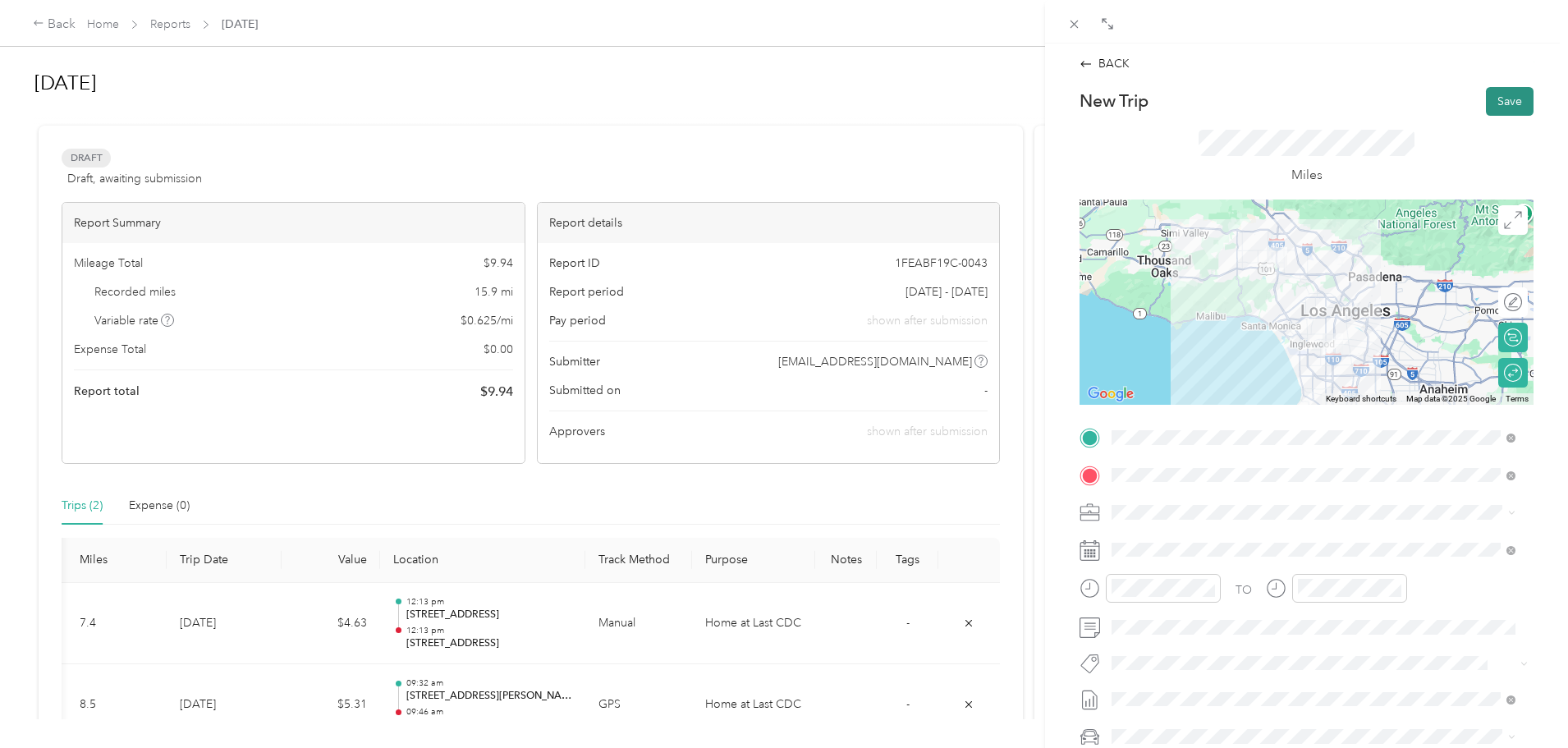
click at [1491, 98] on button "Save" at bounding box center [1510, 101] width 48 height 29
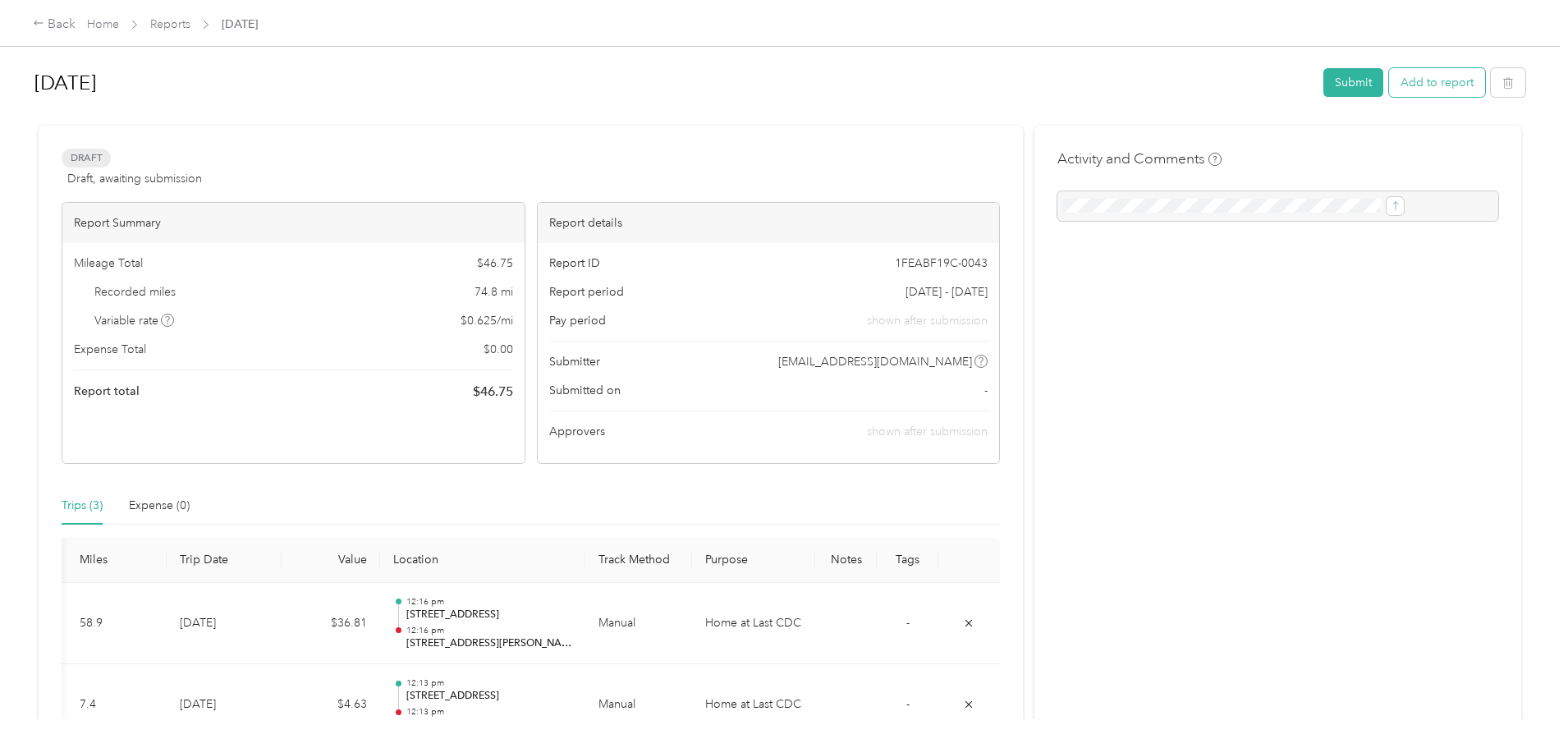
click at [1389, 77] on button "Add to report" at bounding box center [1437, 82] width 96 height 29
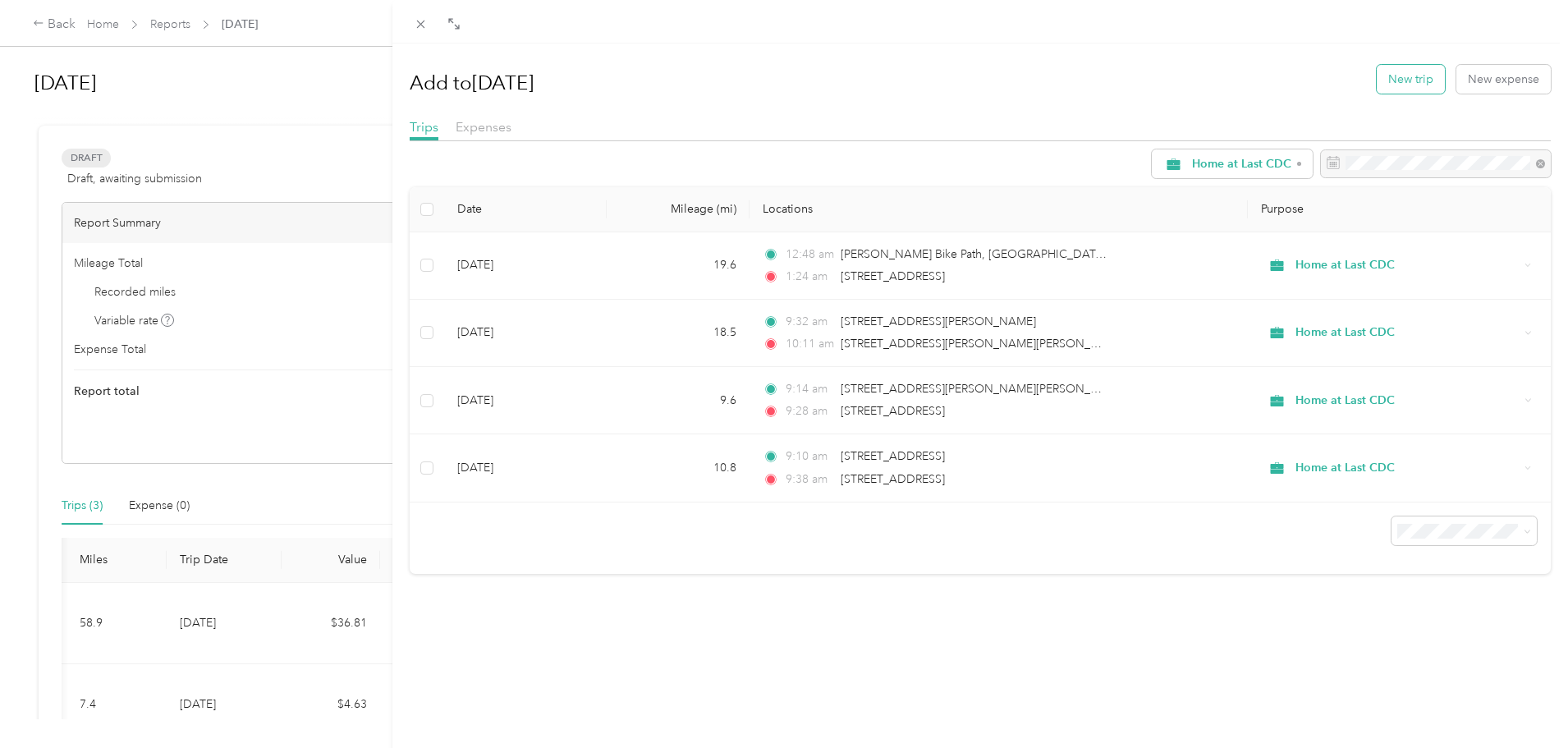
click at [1397, 79] on button "New trip" at bounding box center [1410, 79] width 68 height 29
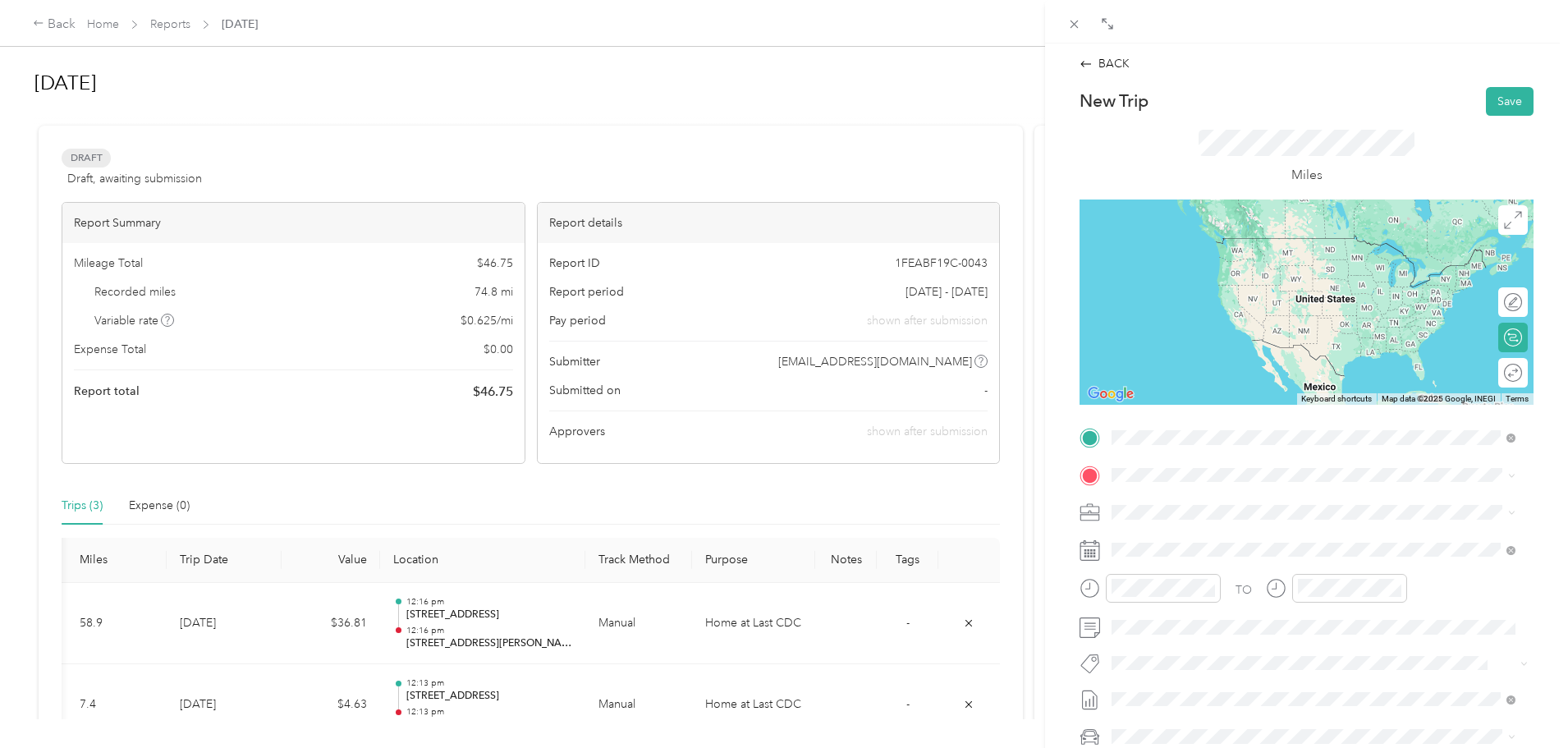
click at [1263, 503] on span "8770 South Broadway Los Angeles, California 90003, United States" at bounding box center [1225, 495] width 165 height 14
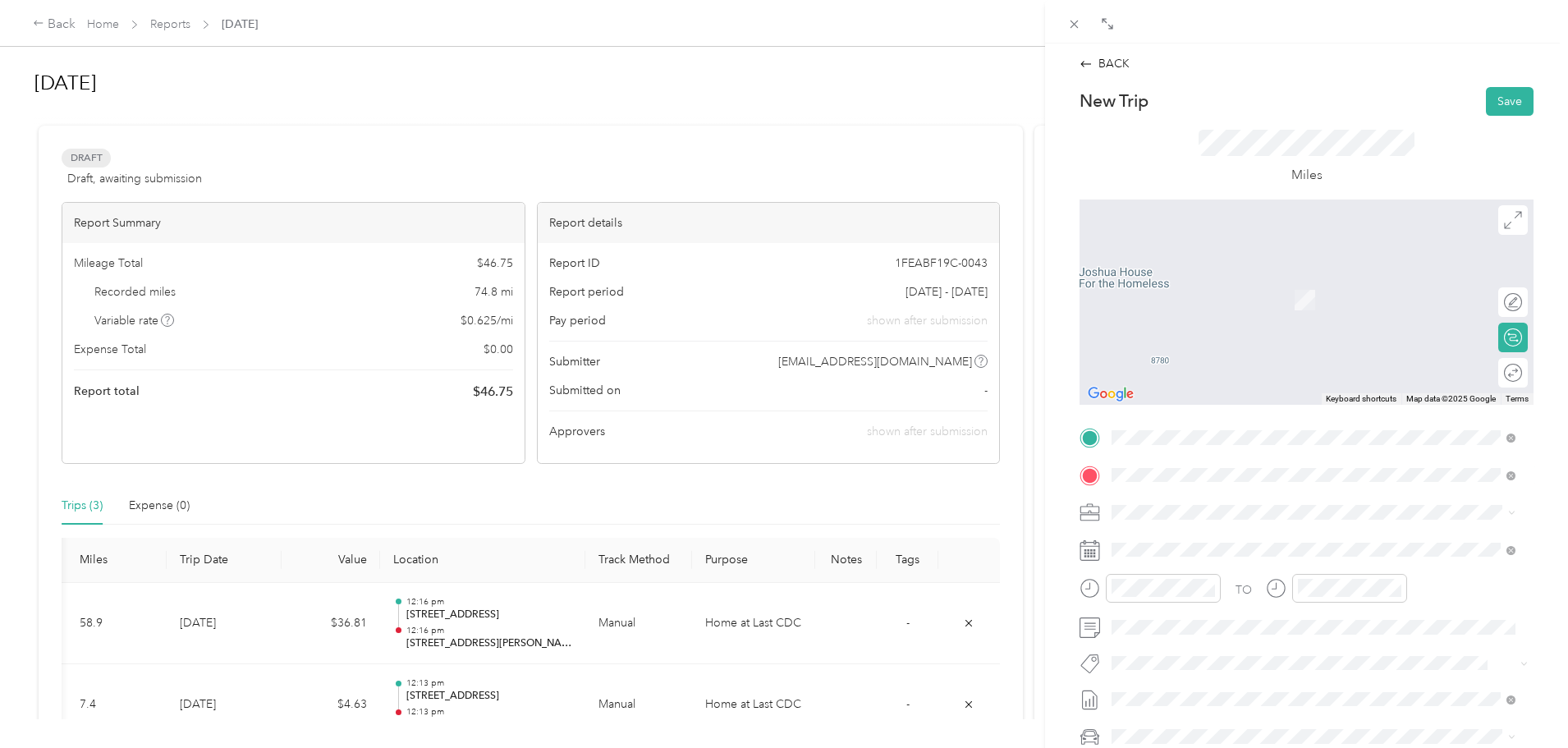
click at [1257, 539] on span "4105 East Willow Street Long Beach, California 90815, United States" at bounding box center [1225, 534] width 165 height 14
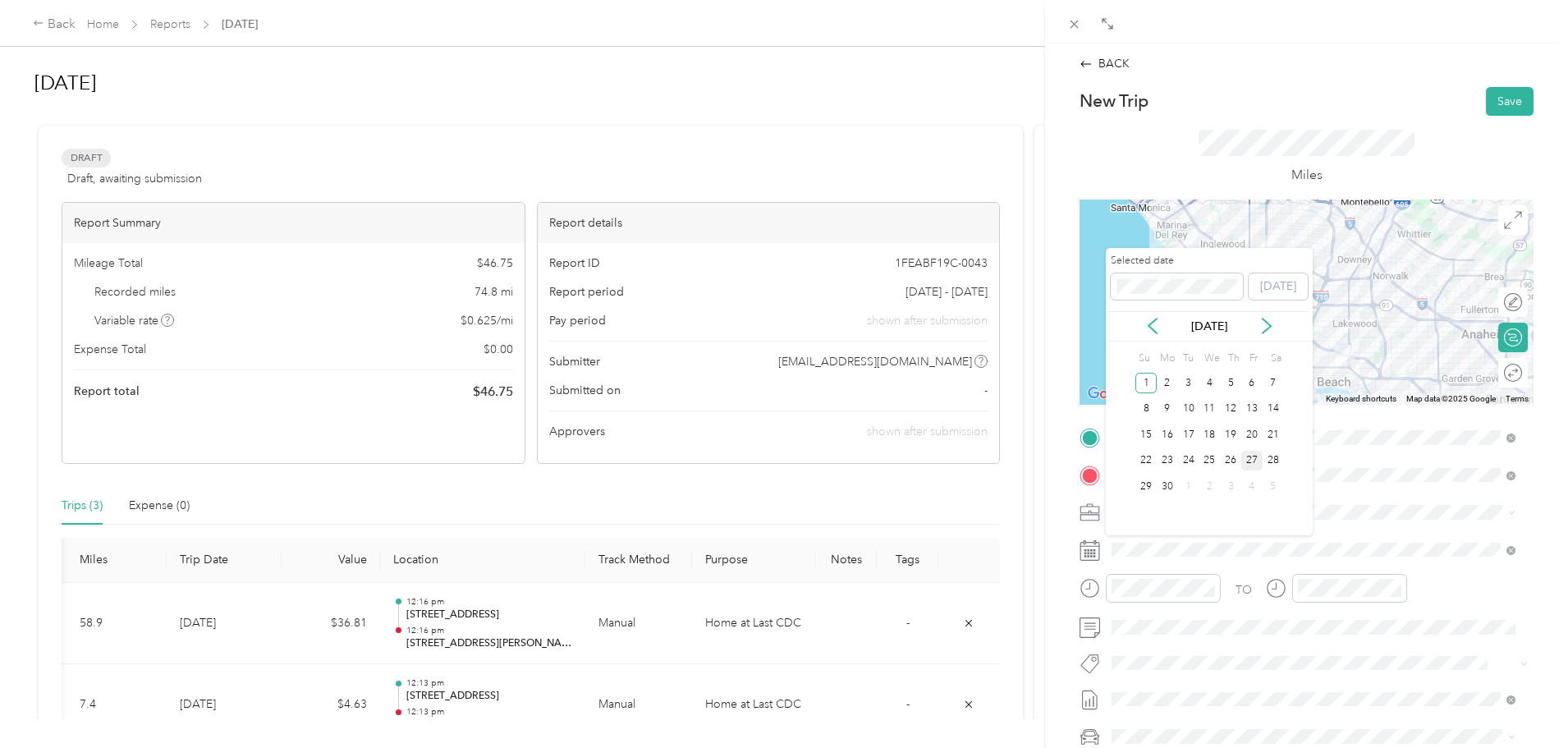
click at [1247, 451] on div "27" at bounding box center [1251, 460] width 21 height 20
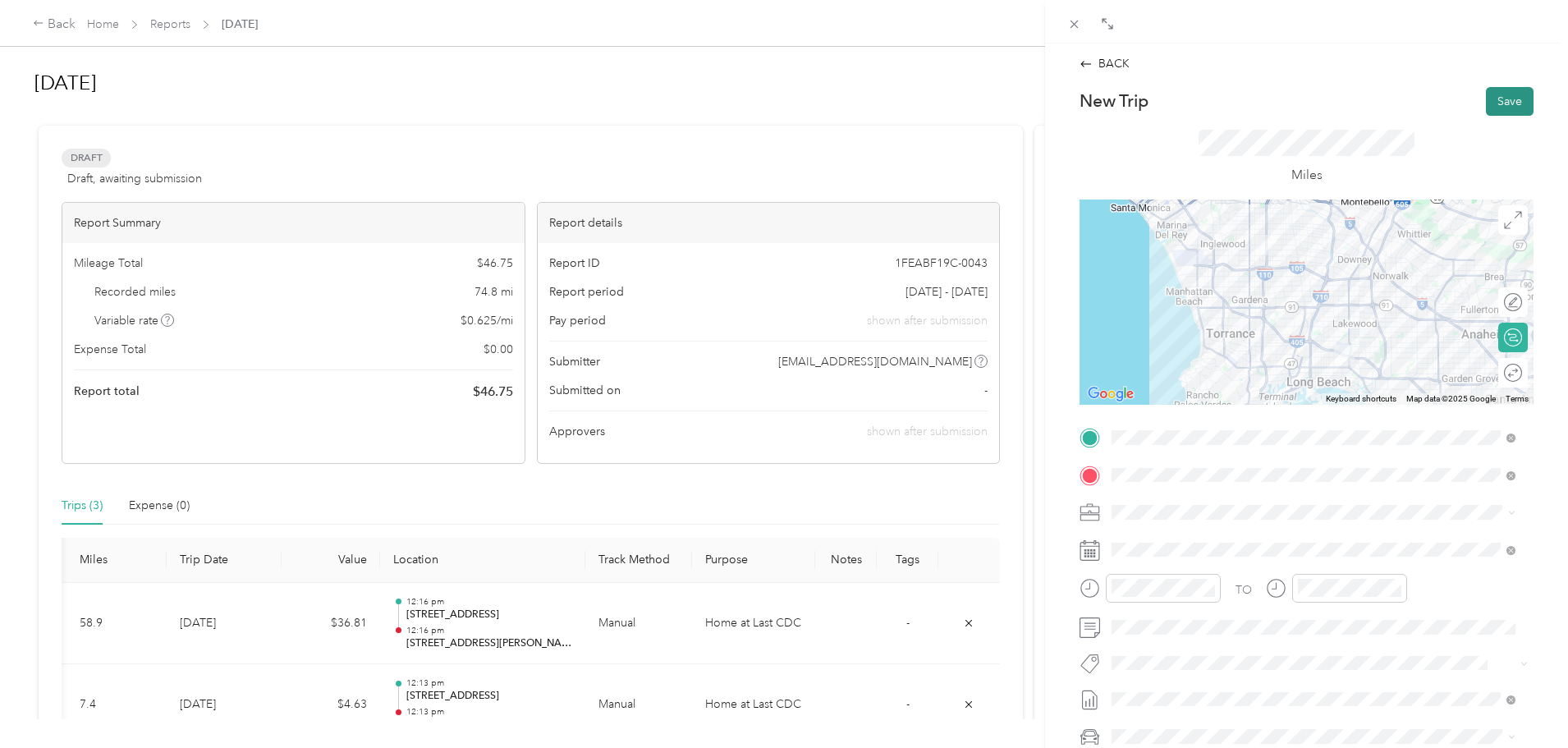
click at [1489, 97] on button "Save" at bounding box center [1510, 101] width 48 height 29
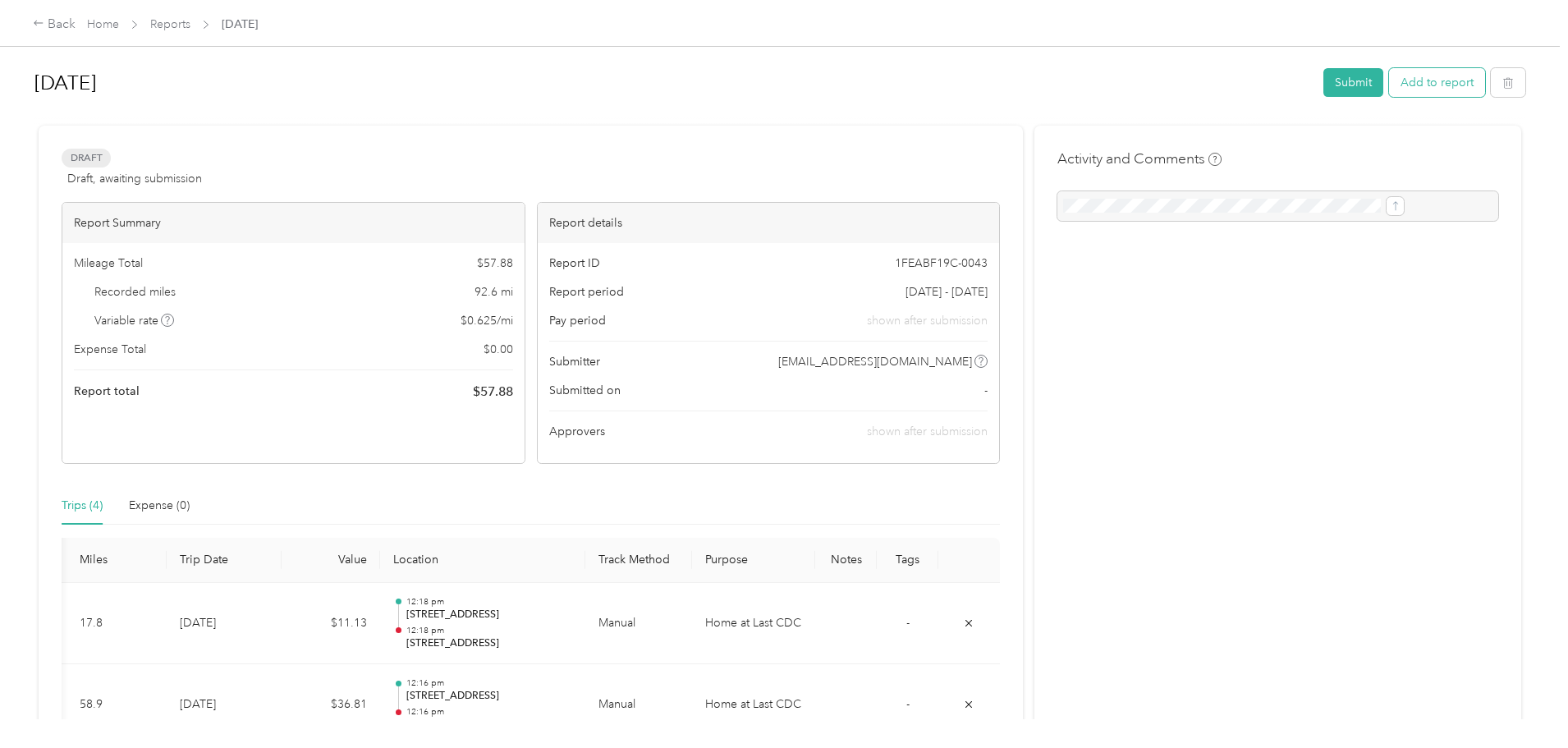
click at [1389, 82] on button "Add to report" at bounding box center [1437, 82] width 96 height 29
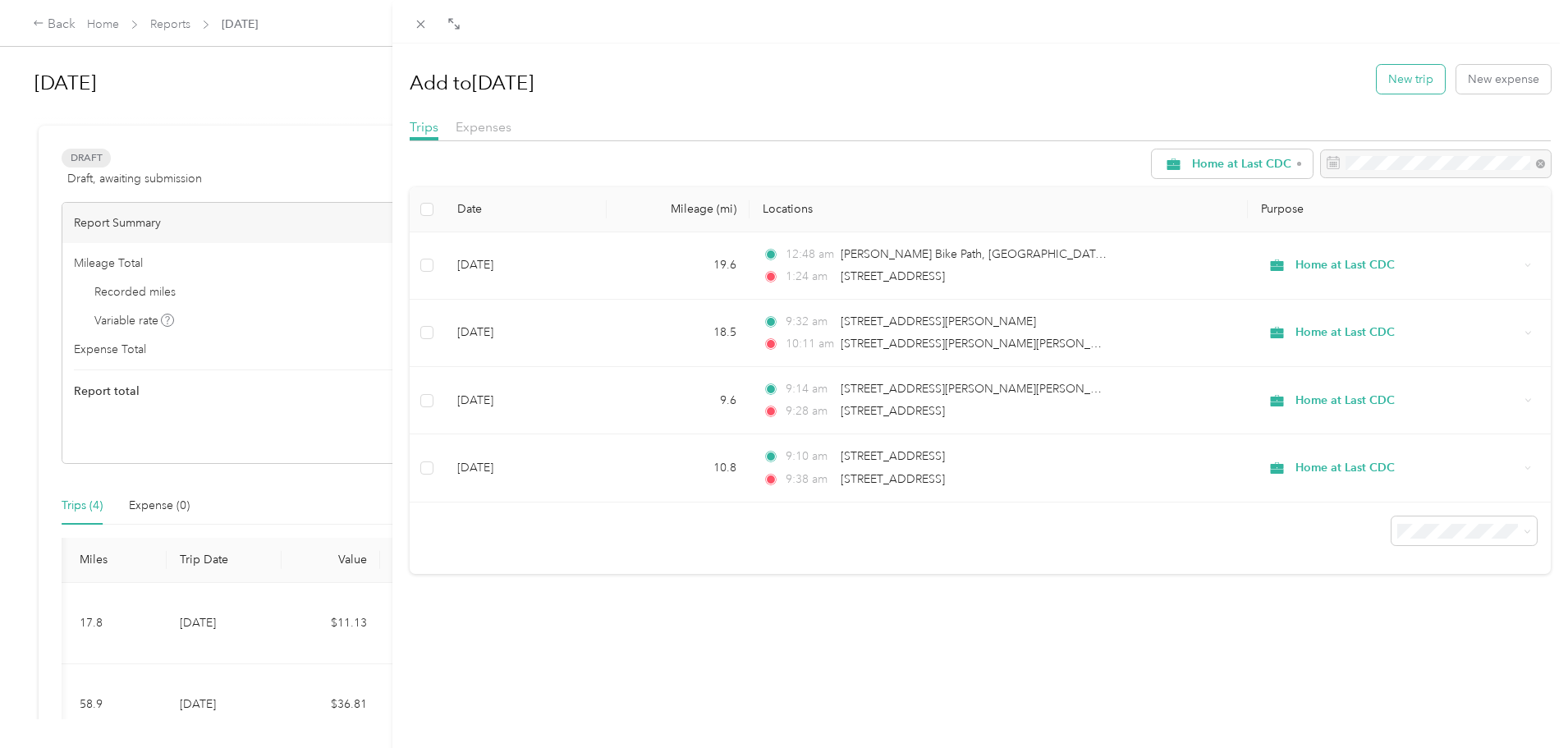
click at [1408, 84] on button "New trip" at bounding box center [1410, 79] width 68 height 29
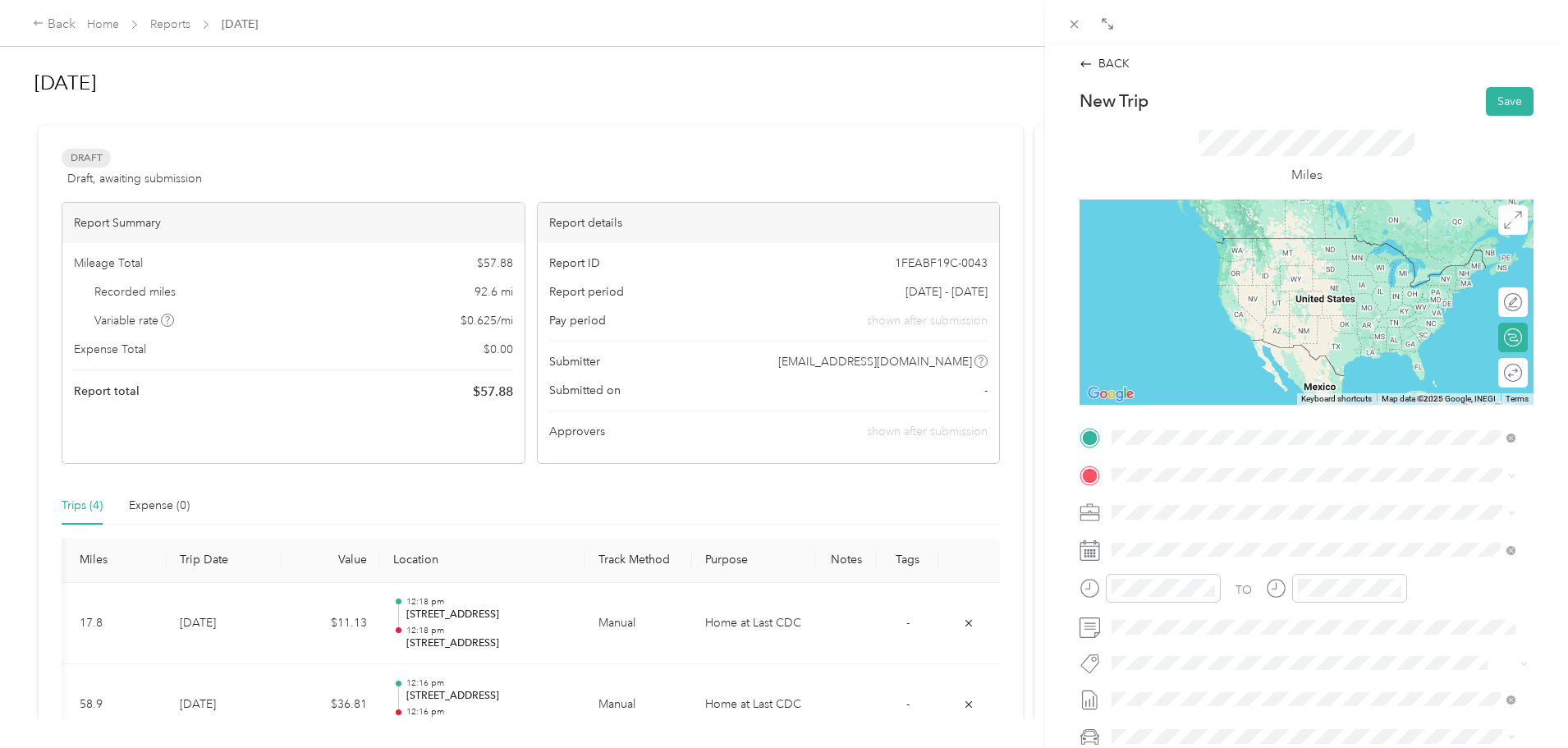
click at [1273, 495] on span "8770 South Broadway Los Angeles, California 90003, United States" at bounding box center [1225, 495] width 165 height 14
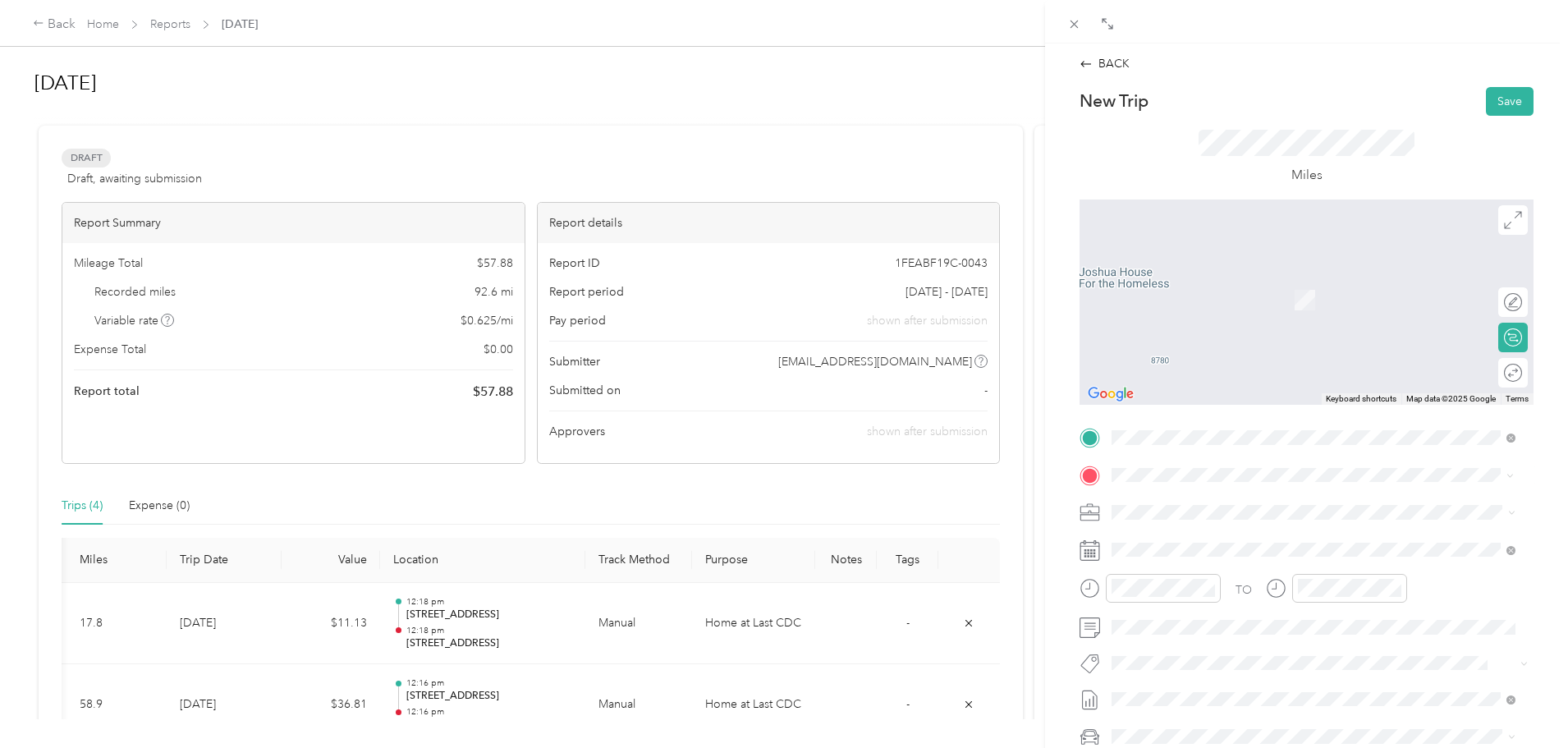
click at [1289, 535] on span "4105 East Willow Street Long Beach, California 90815, United States" at bounding box center [1225, 533] width 165 height 14
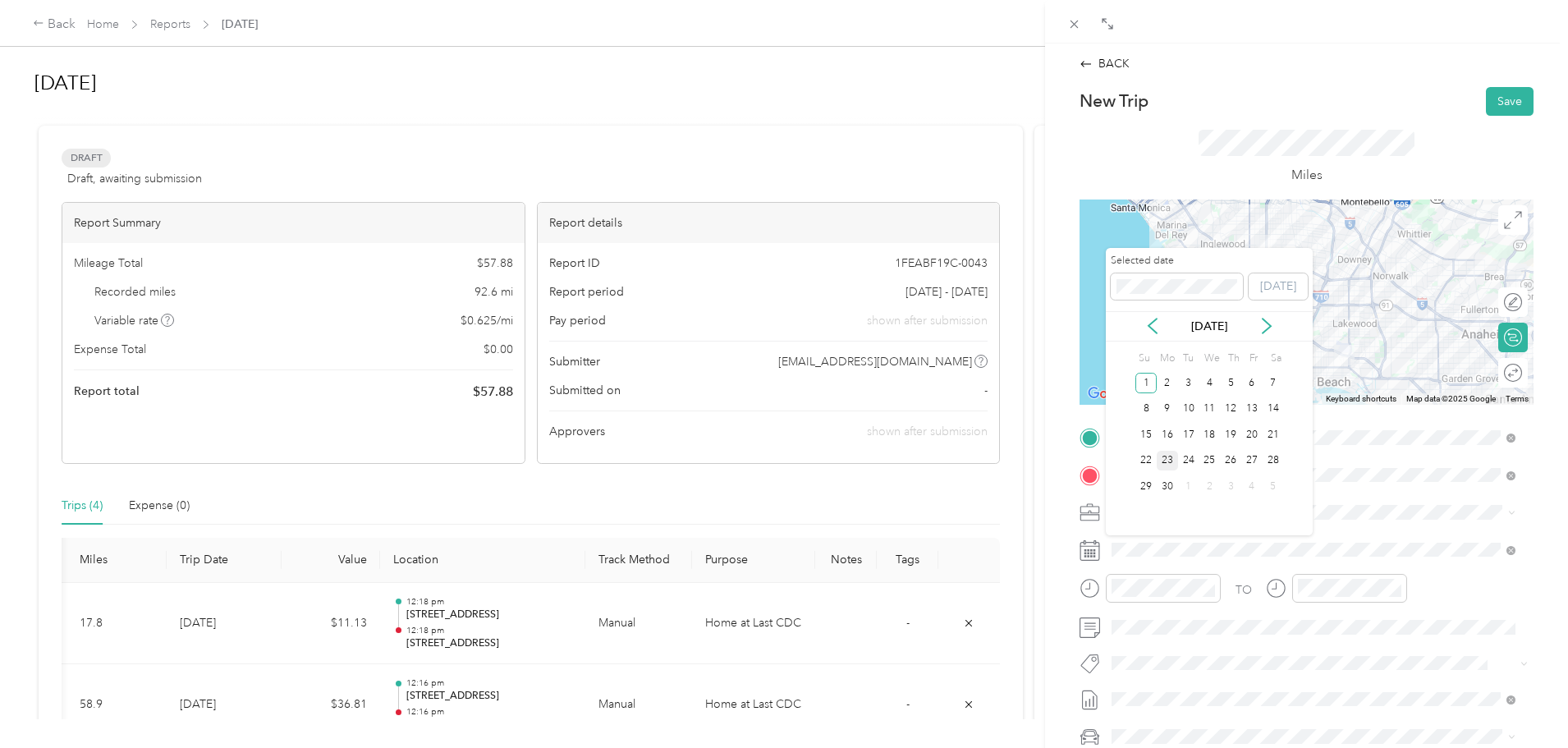
click at [1167, 462] on div "23" at bounding box center [1167, 460] width 21 height 20
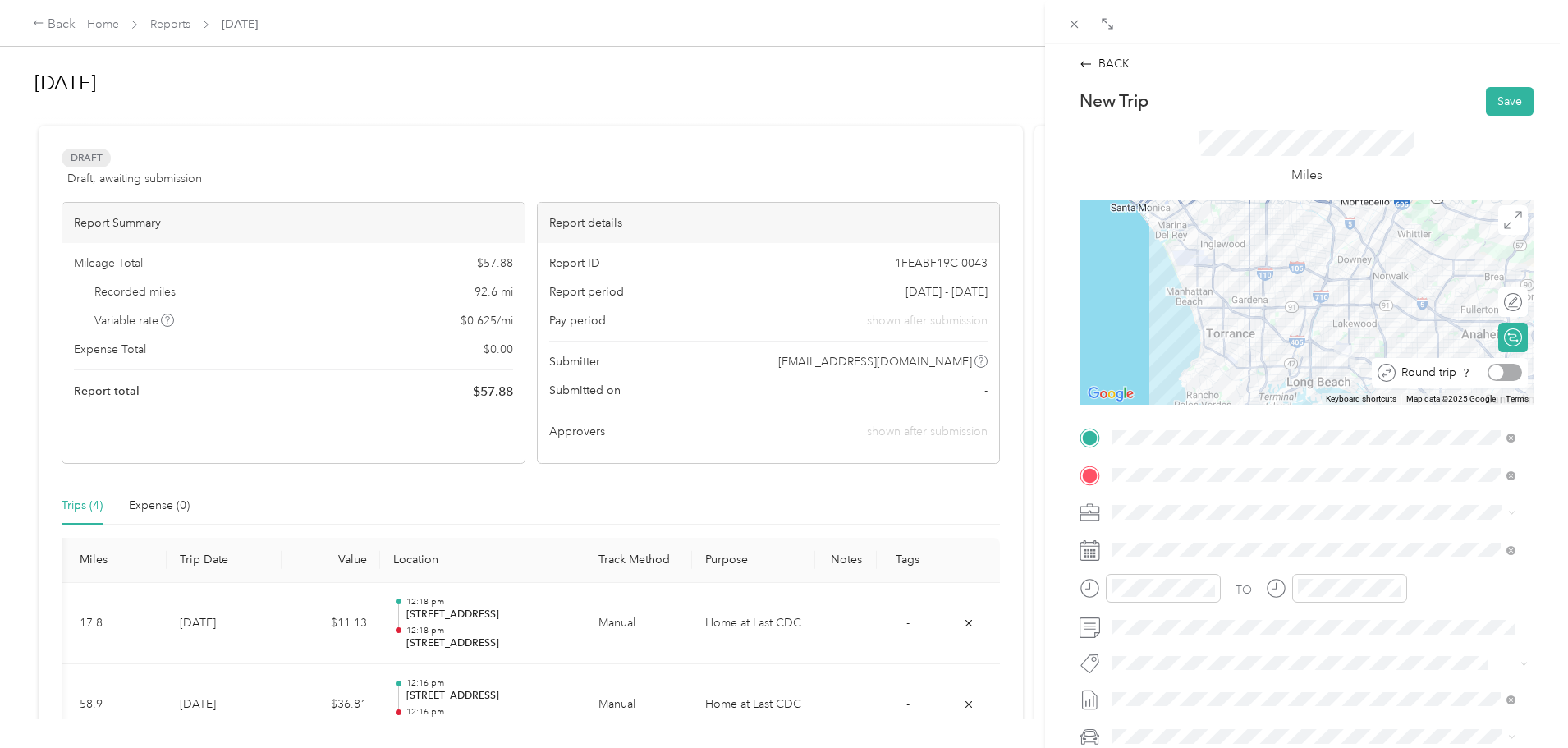
click at [1489, 366] on div at bounding box center [1495, 372] width 14 height 14
click at [1486, 101] on button "Save" at bounding box center [1510, 101] width 48 height 29
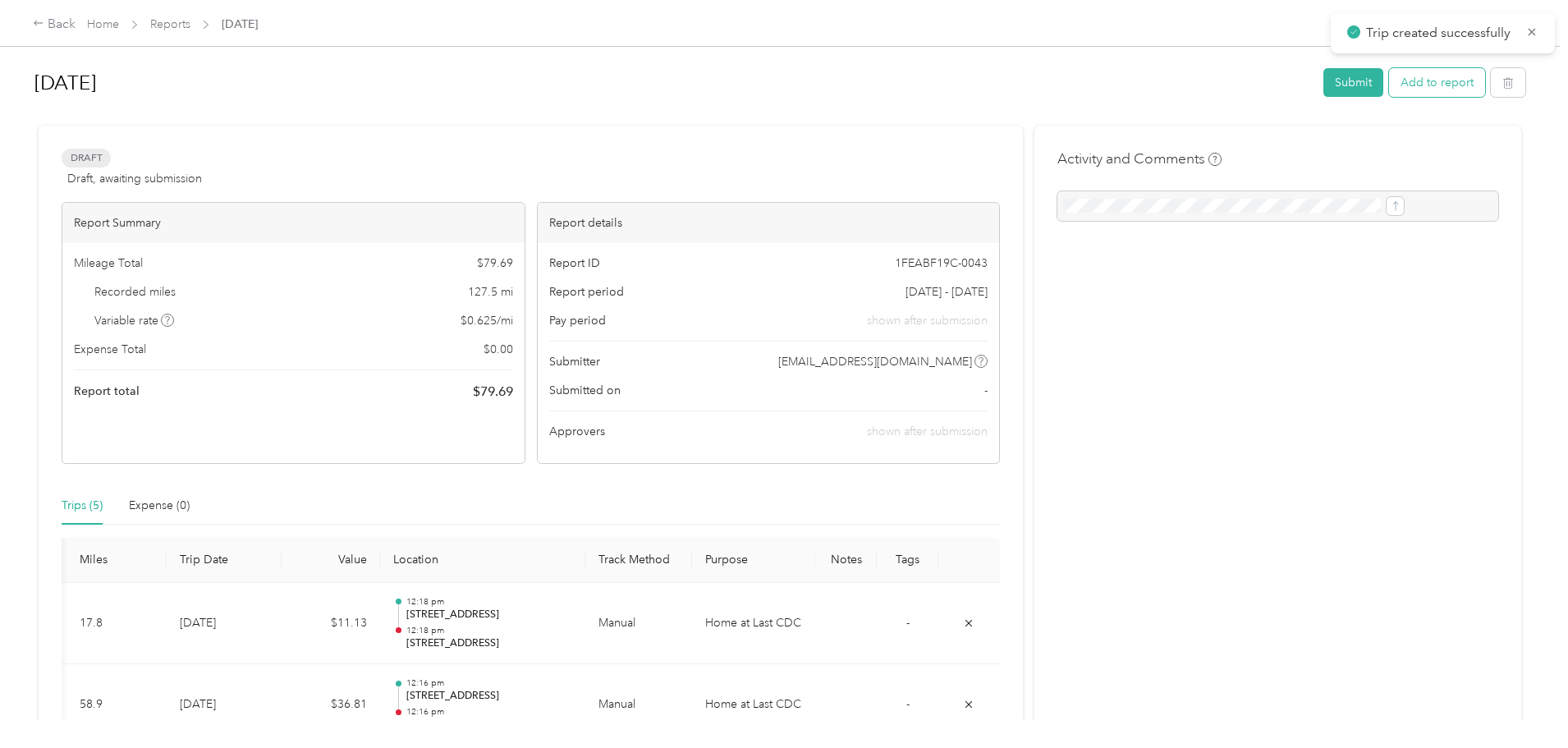
click at [1389, 84] on button "Add to report" at bounding box center [1437, 82] width 96 height 29
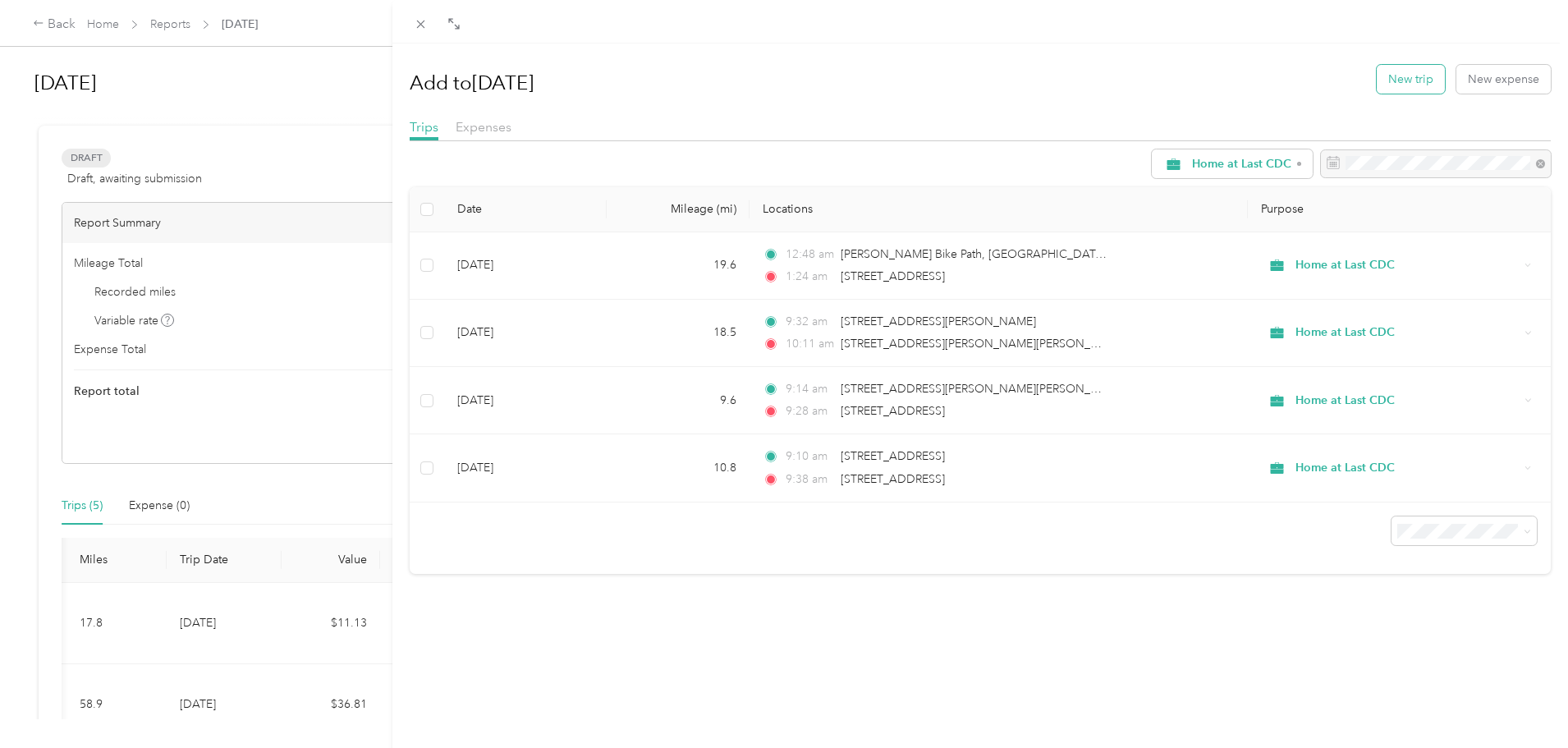
click at [1395, 77] on button "New trip" at bounding box center [1410, 79] width 68 height 29
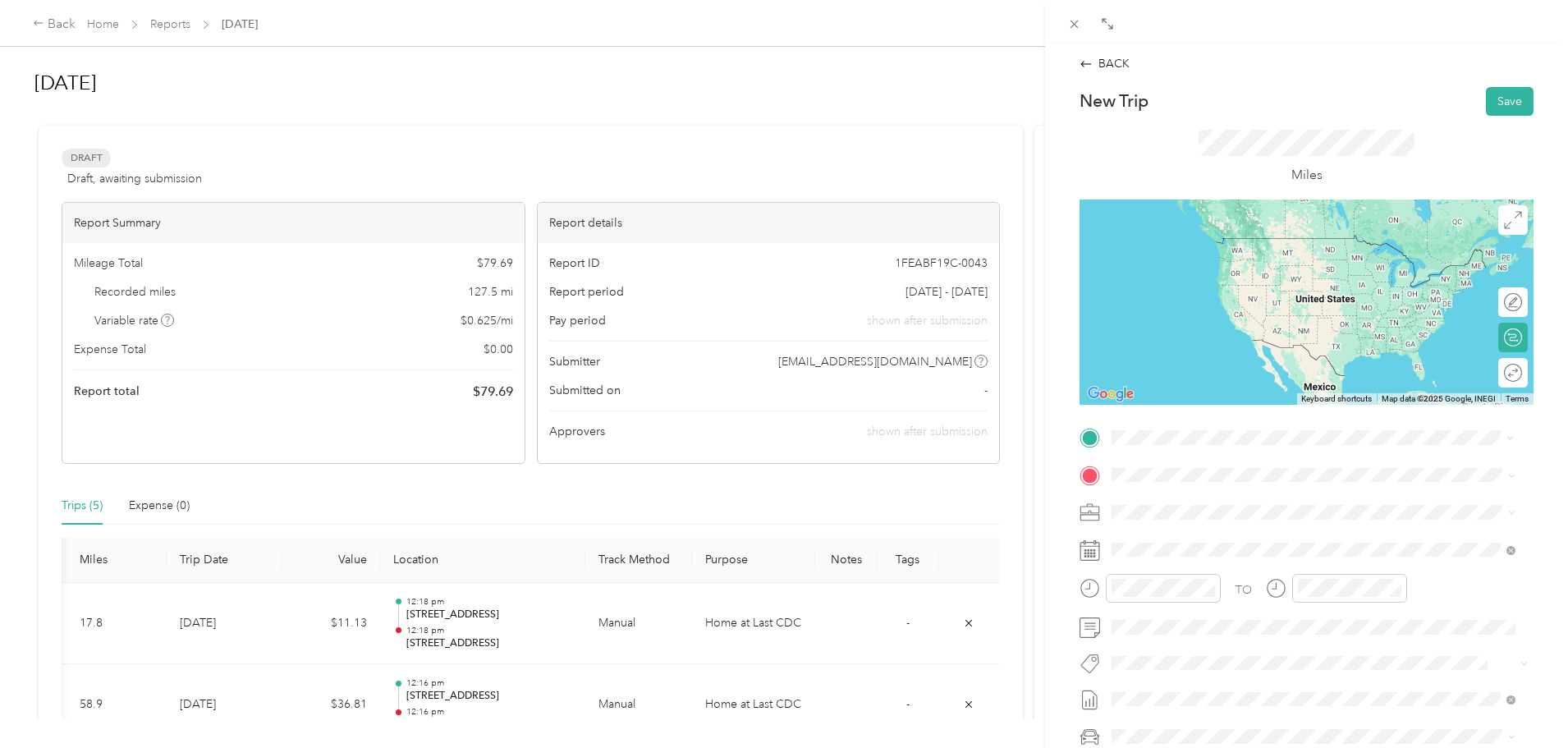
click at [1208, 496] on span "8770 South Broadway Los Angeles, California 90003, United States" at bounding box center [1225, 495] width 165 height 14
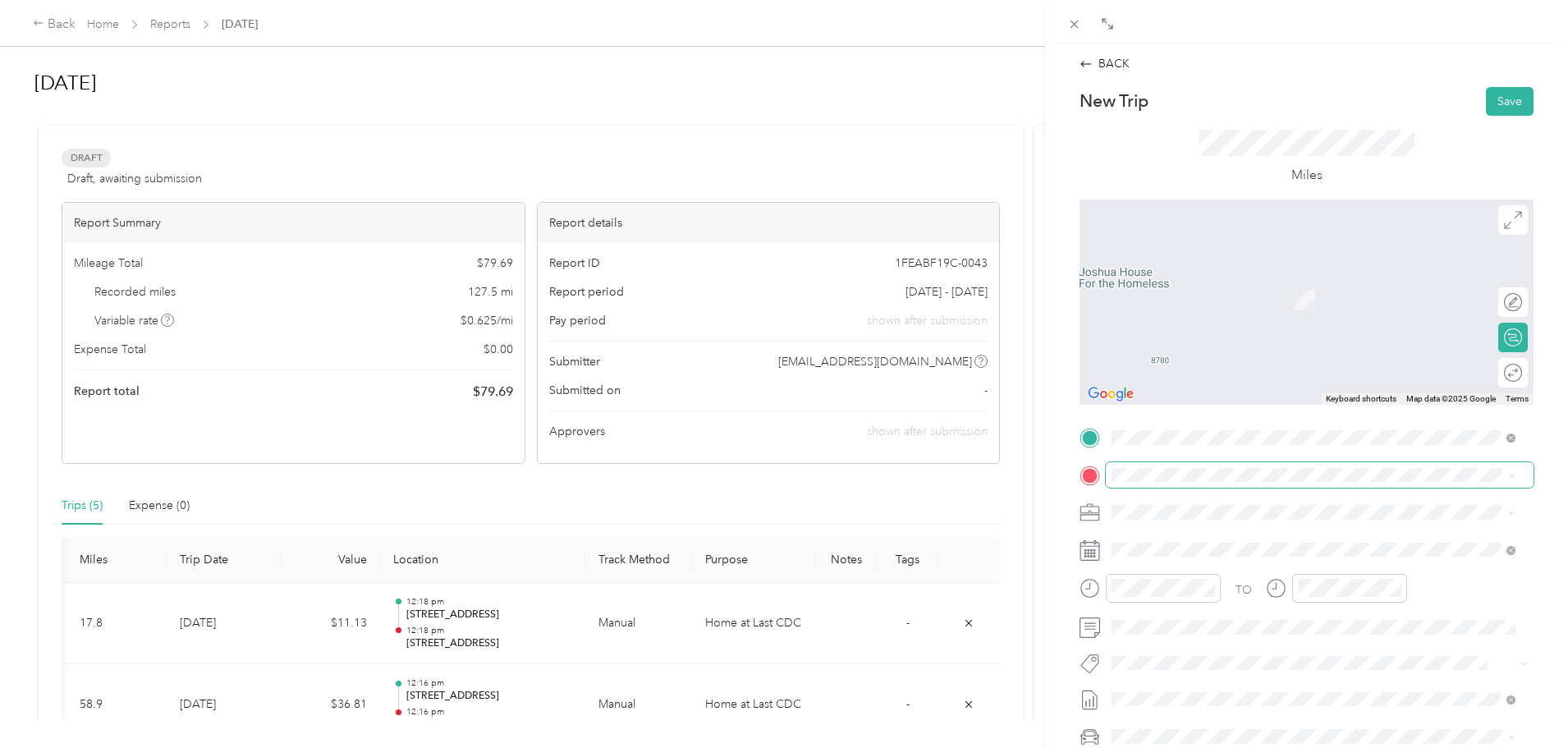
click at [1175, 482] on span at bounding box center [1319, 474] width 428 height 26
click at [1216, 529] on span "5100 South Central Avenue Los Angeles, California 90011, United States" at bounding box center [1225, 529] width 165 height 14
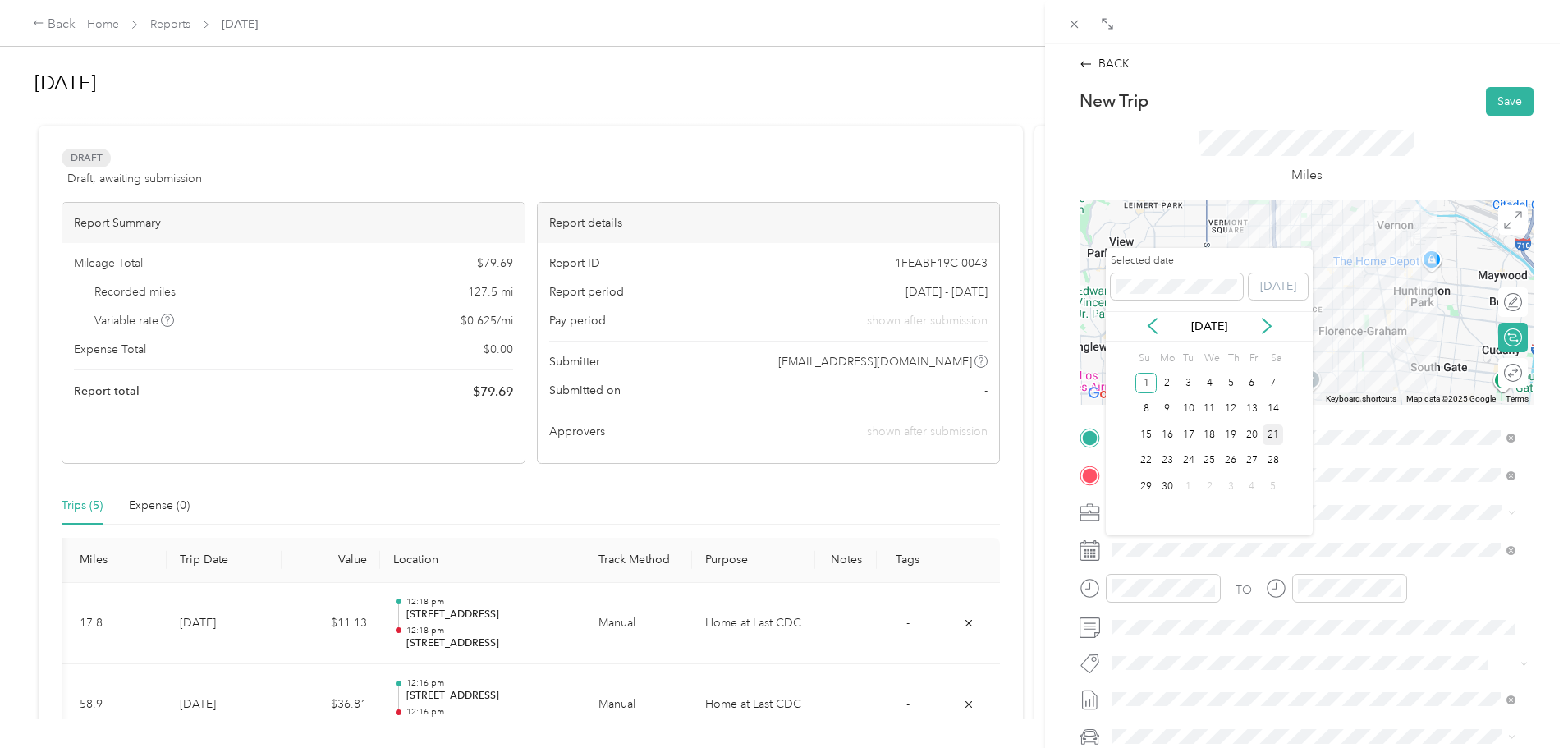
click at [1268, 437] on div "21" at bounding box center [1272, 434] width 21 height 20
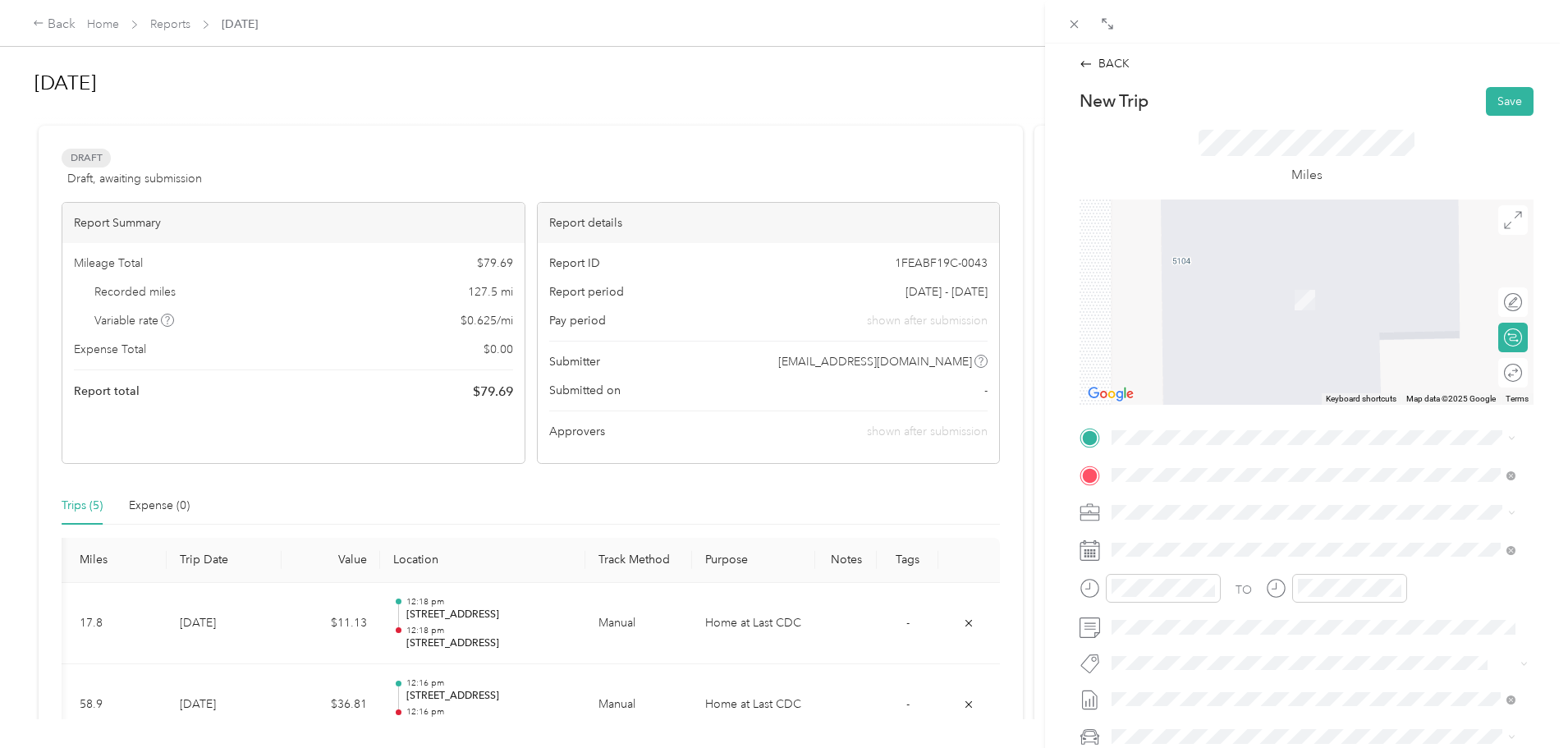
click at [1259, 498] on span "21601 Avalon Boulevard Carson, California 90745, United States" at bounding box center [1225, 495] width 165 height 14
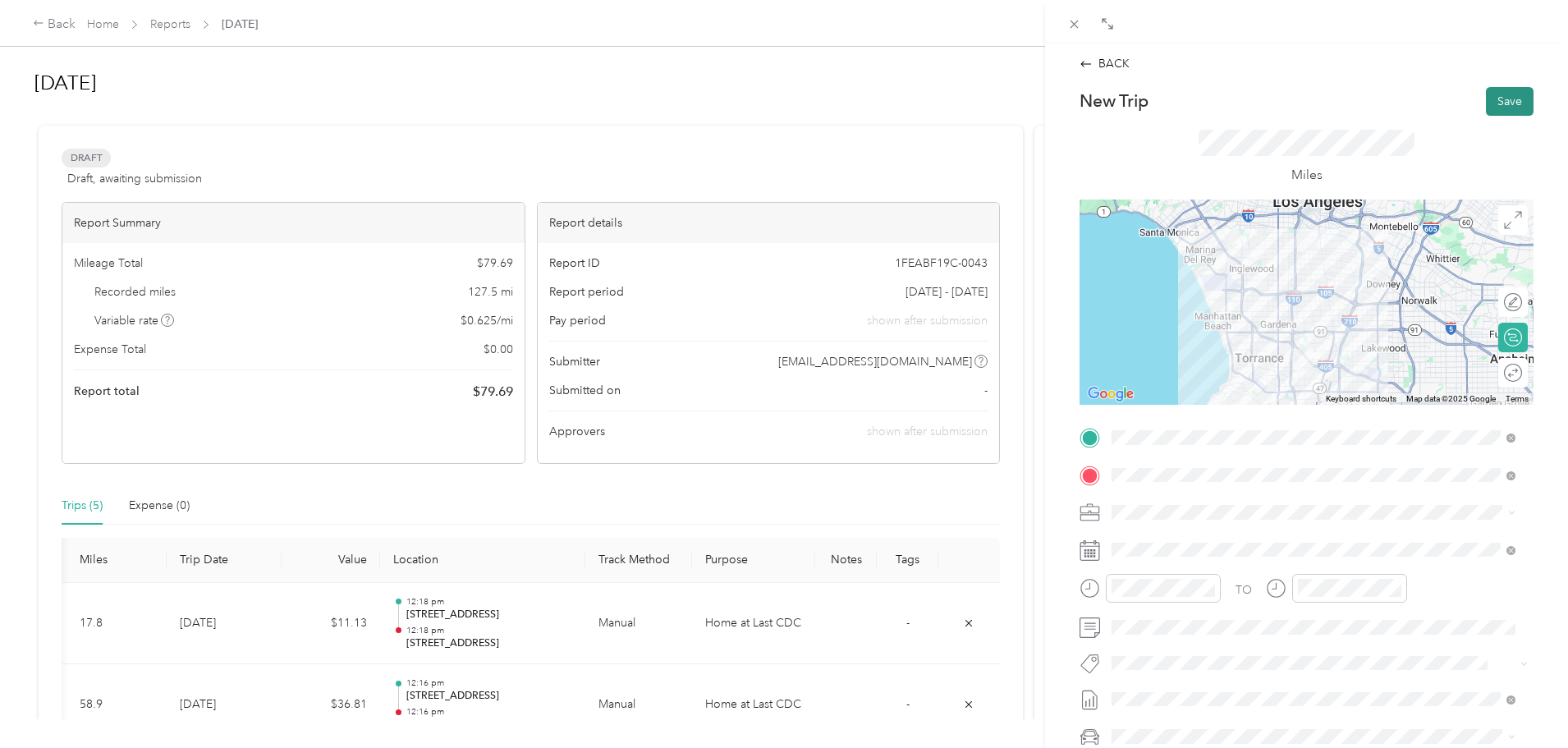
click at [1502, 101] on button "Save" at bounding box center [1510, 101] width 48 height 29
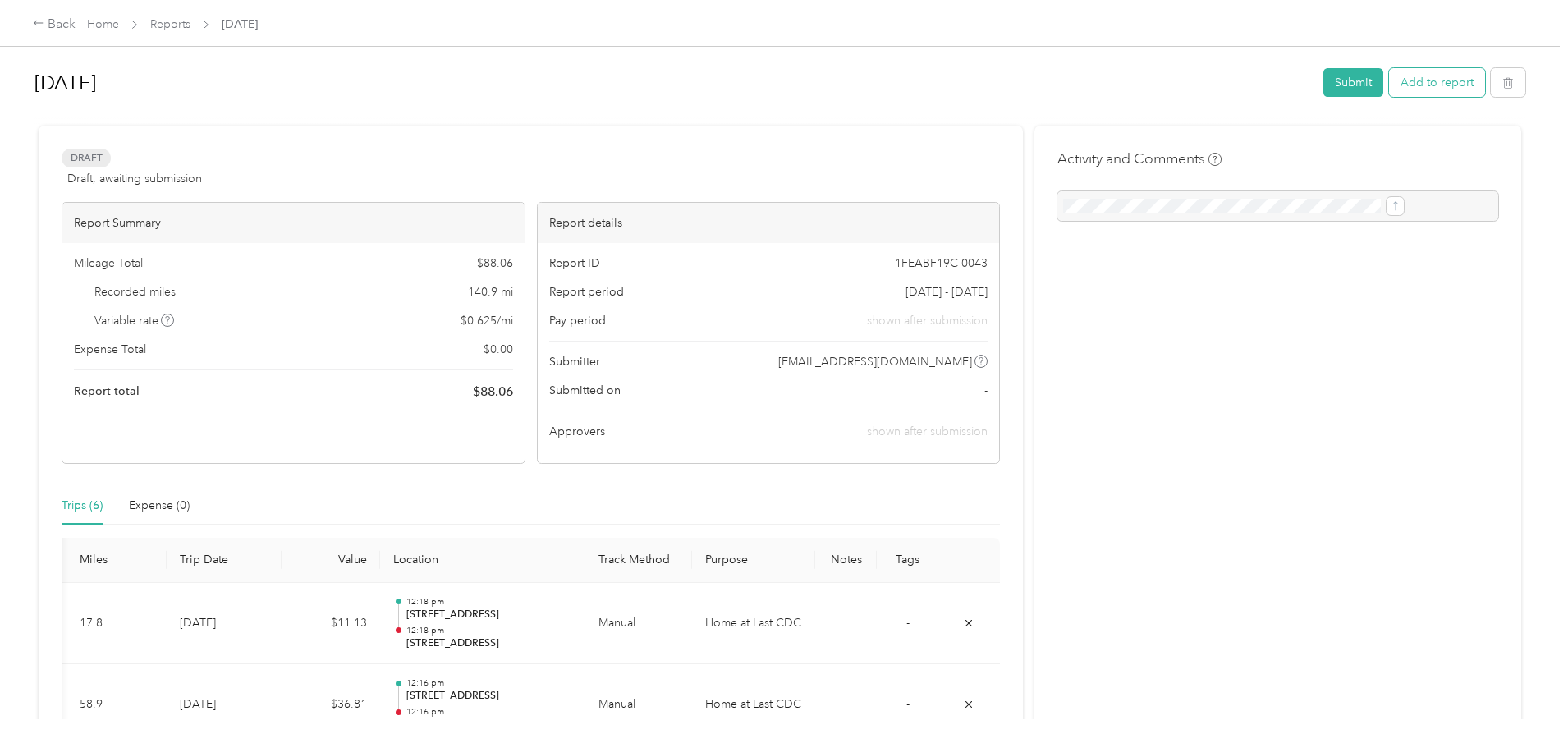
click at [1389, 79] on button "Add to report" at bounding box center [1437, 82] width 96 height 29
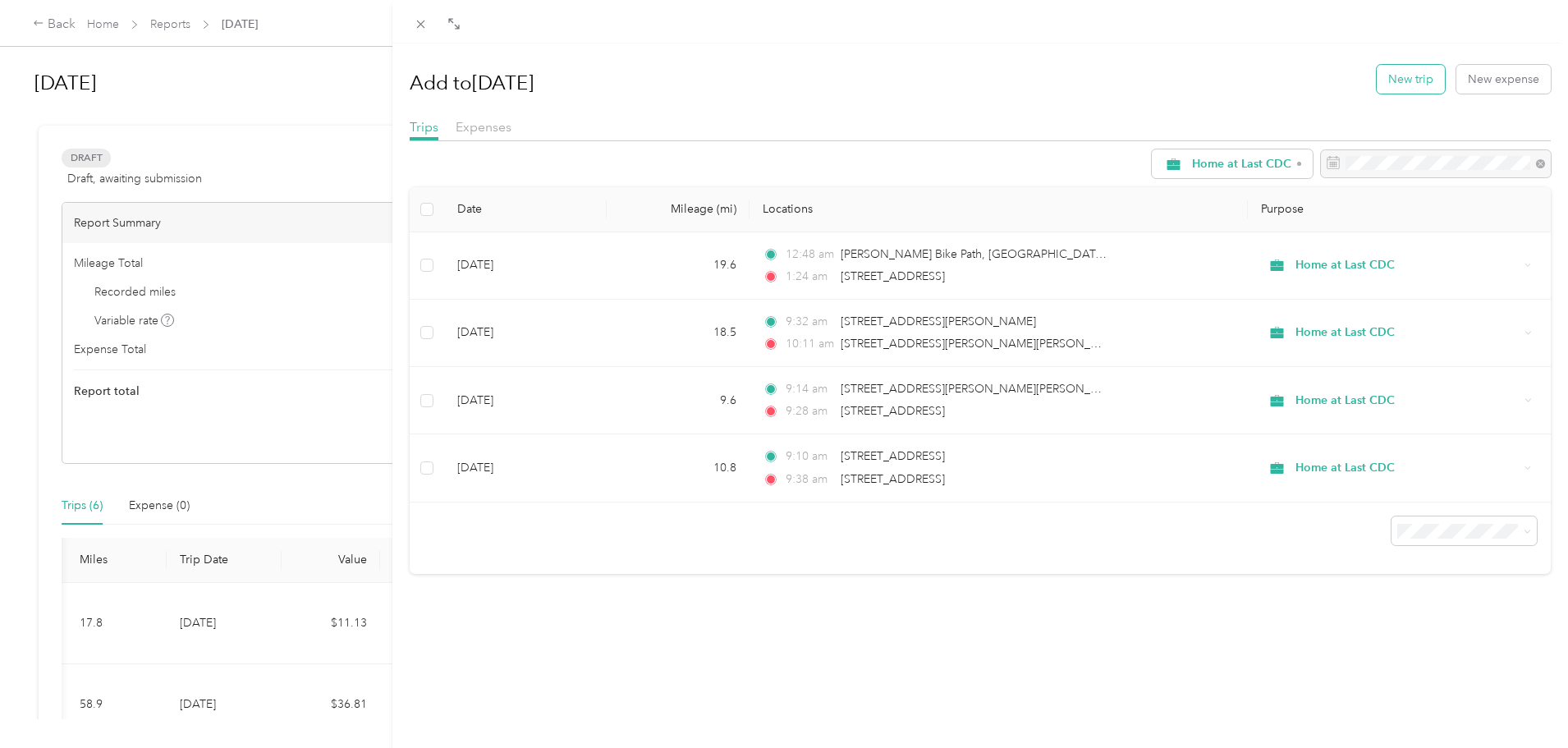
click at [1383, 79] on button "New trip" at bounding box center [1410, 79] width 68 height 29
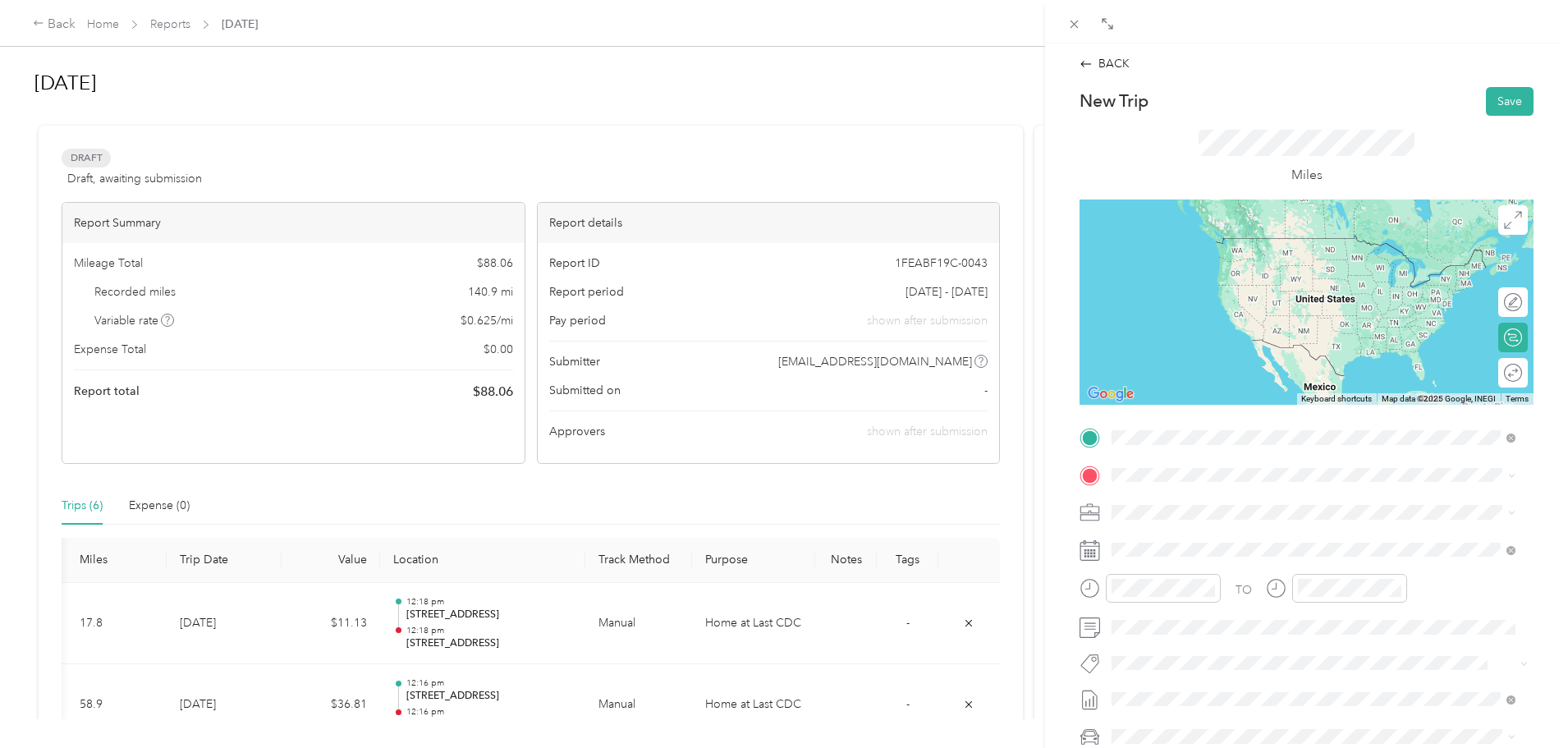
click at [1191, 496] on span "8768 South Broadway Los Angeles, California 90003, United States" at bounding box center [1225, 495] width 165 height 14
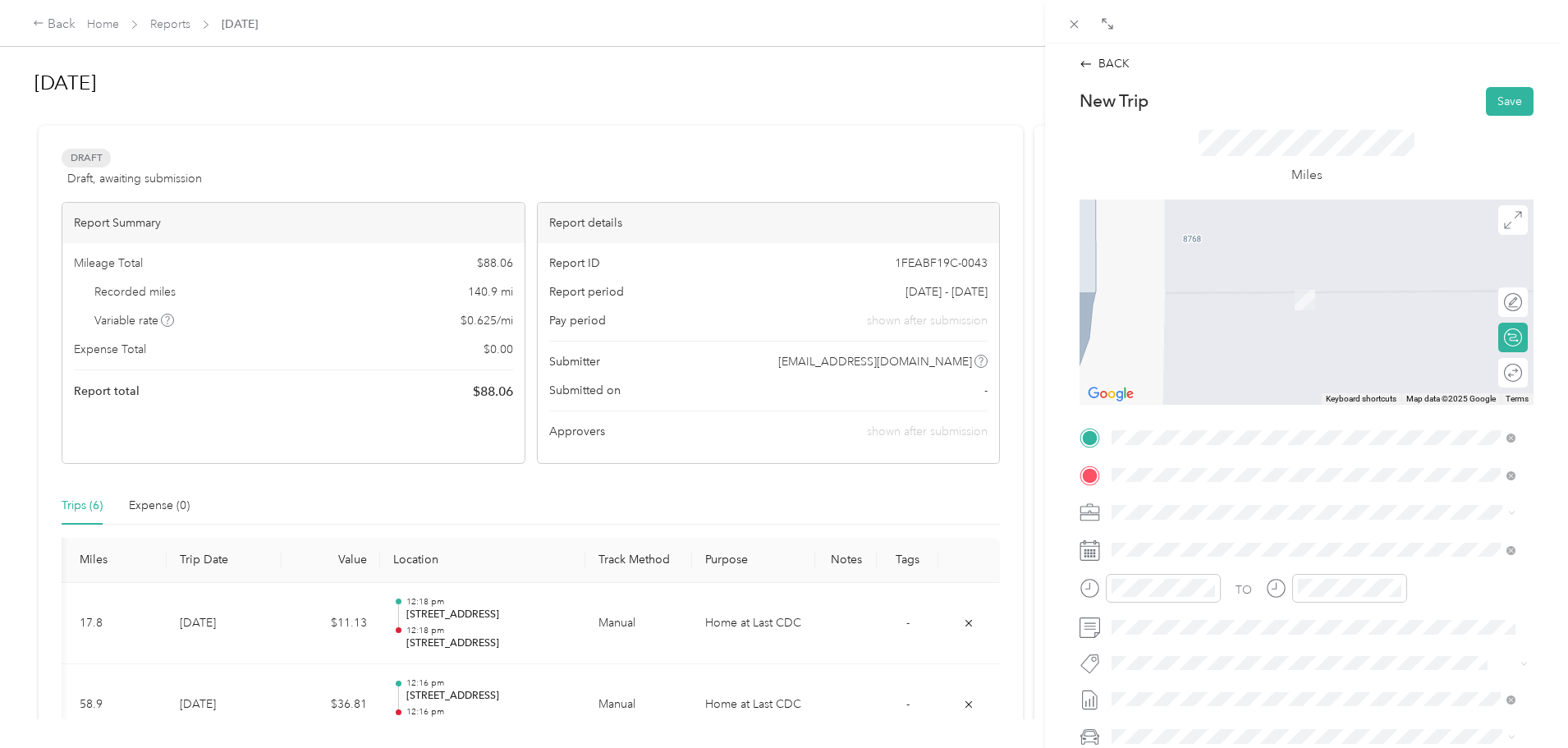
click at [1177, 691] on span "1426 Paloma Street Los Angeles, California 90021, United States" at bounding box center [1225, 683] width 165 height 14
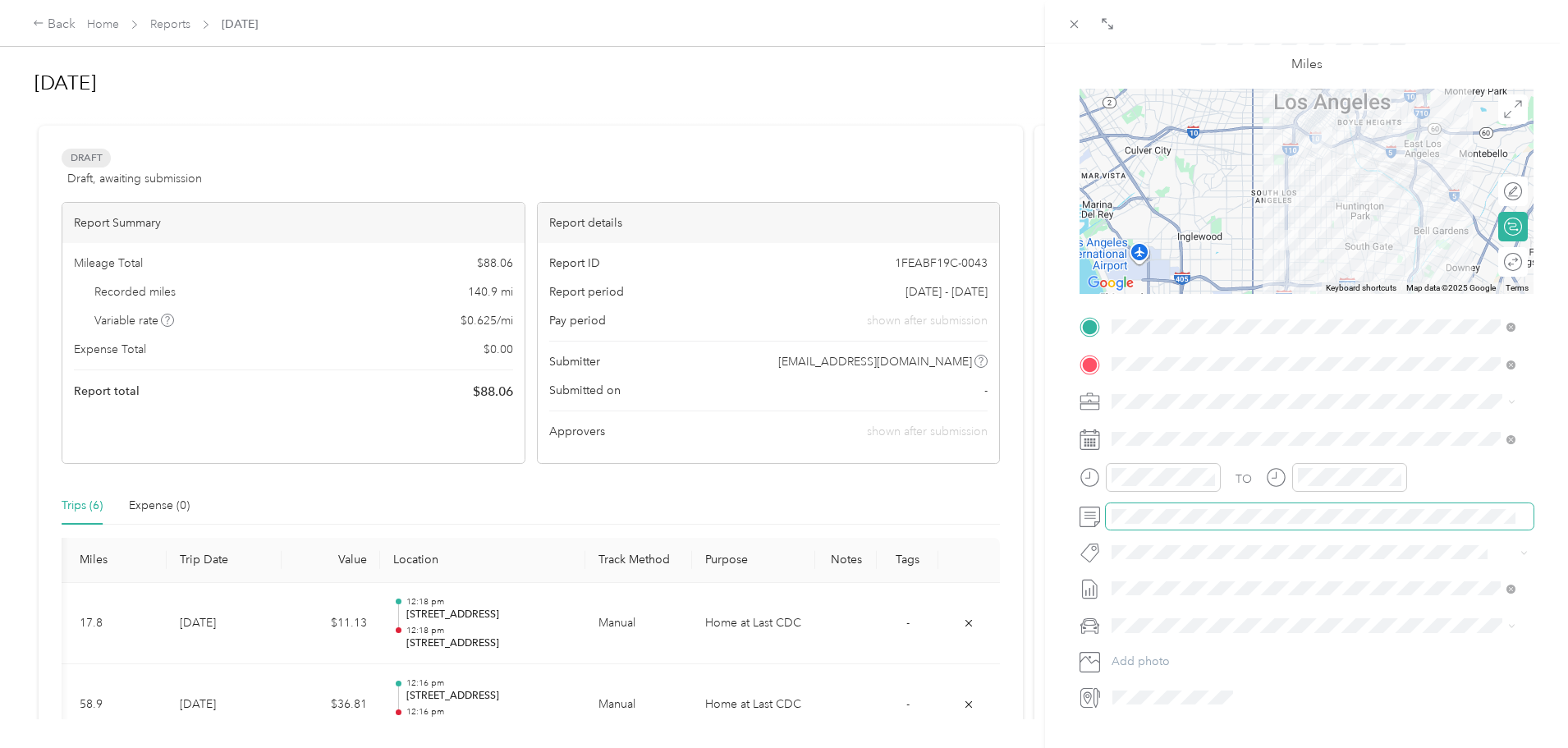
scroll to position [82, 0]
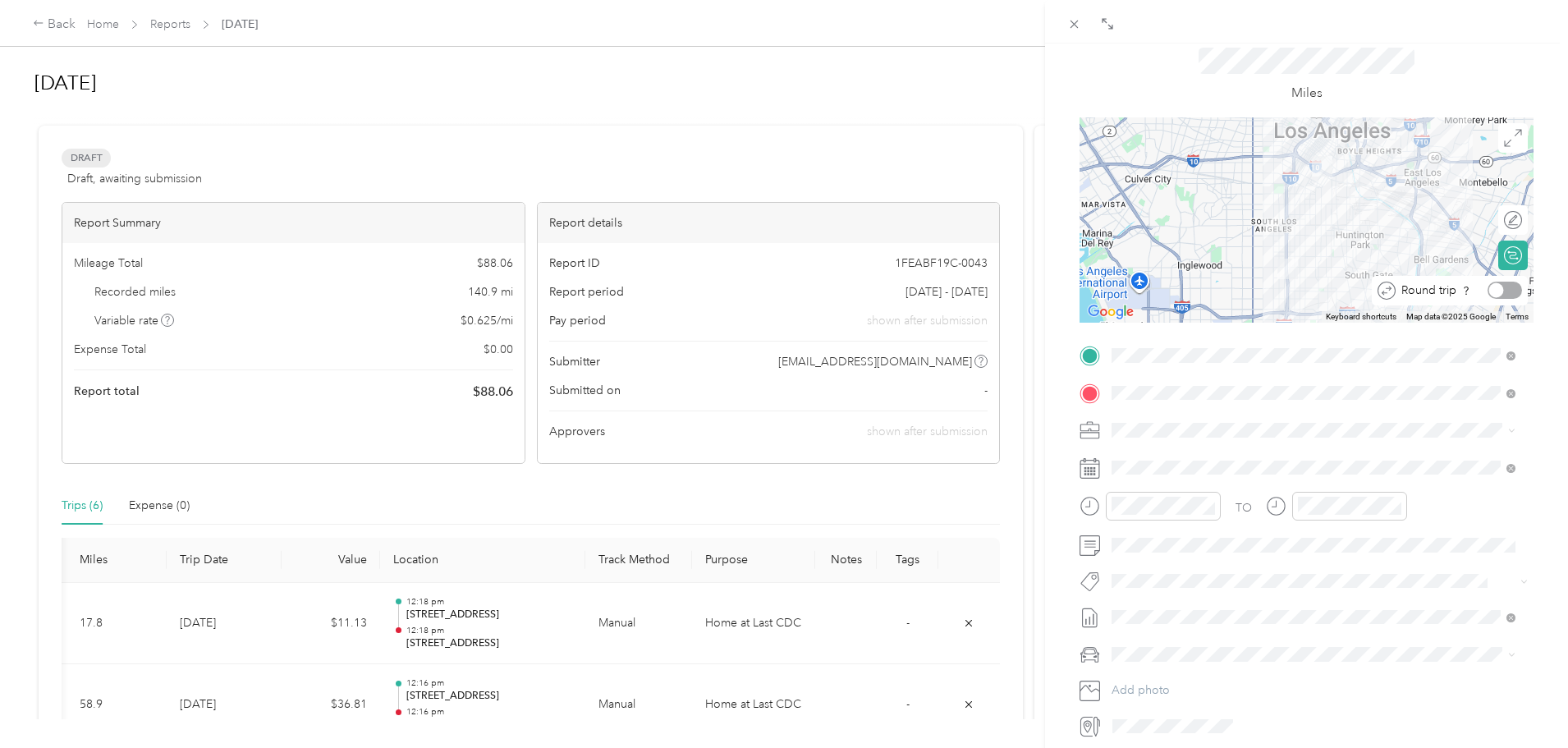
click at [1491, 285] on div at bounding box center [1504, 290] width 34 height 17
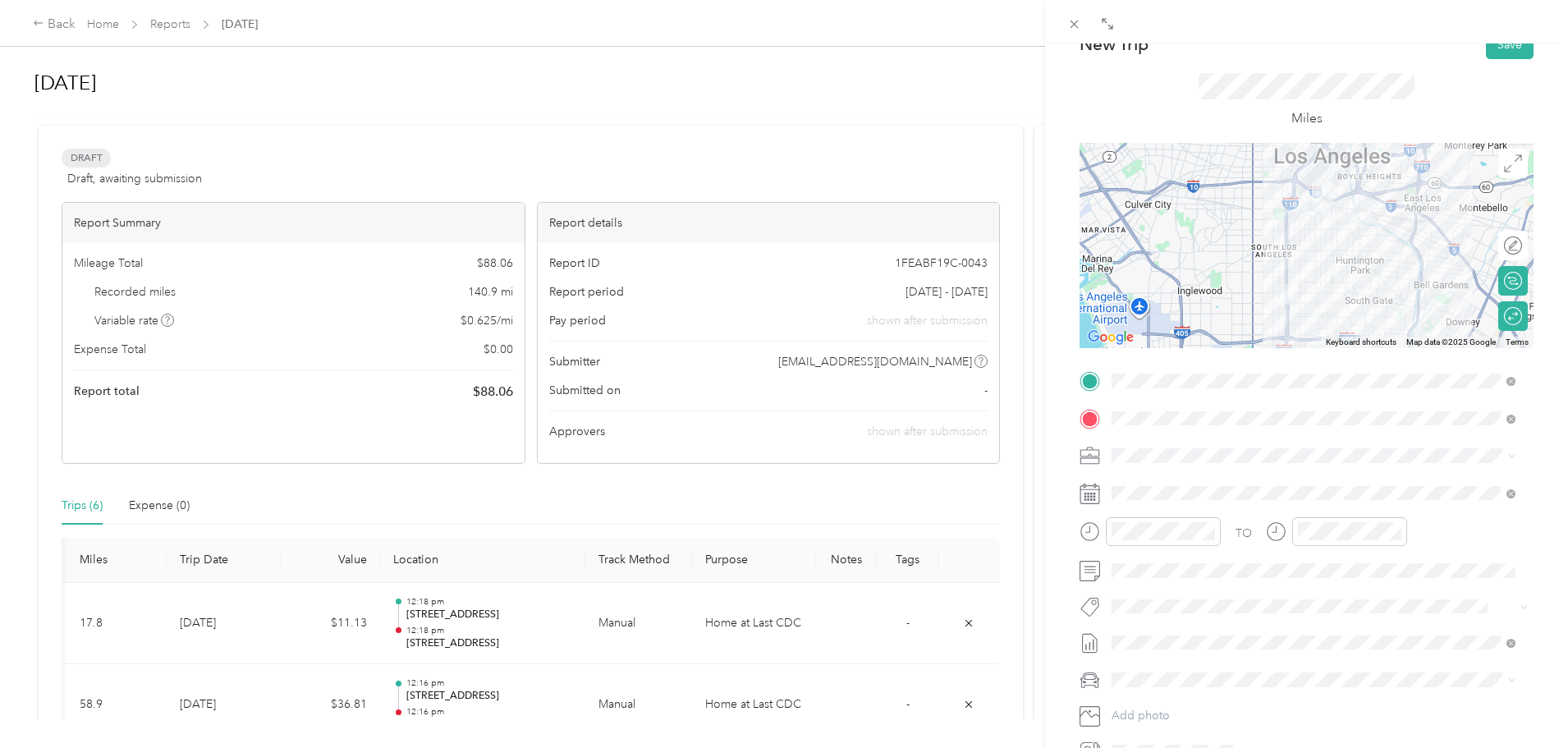
scroll to position [0, 0]
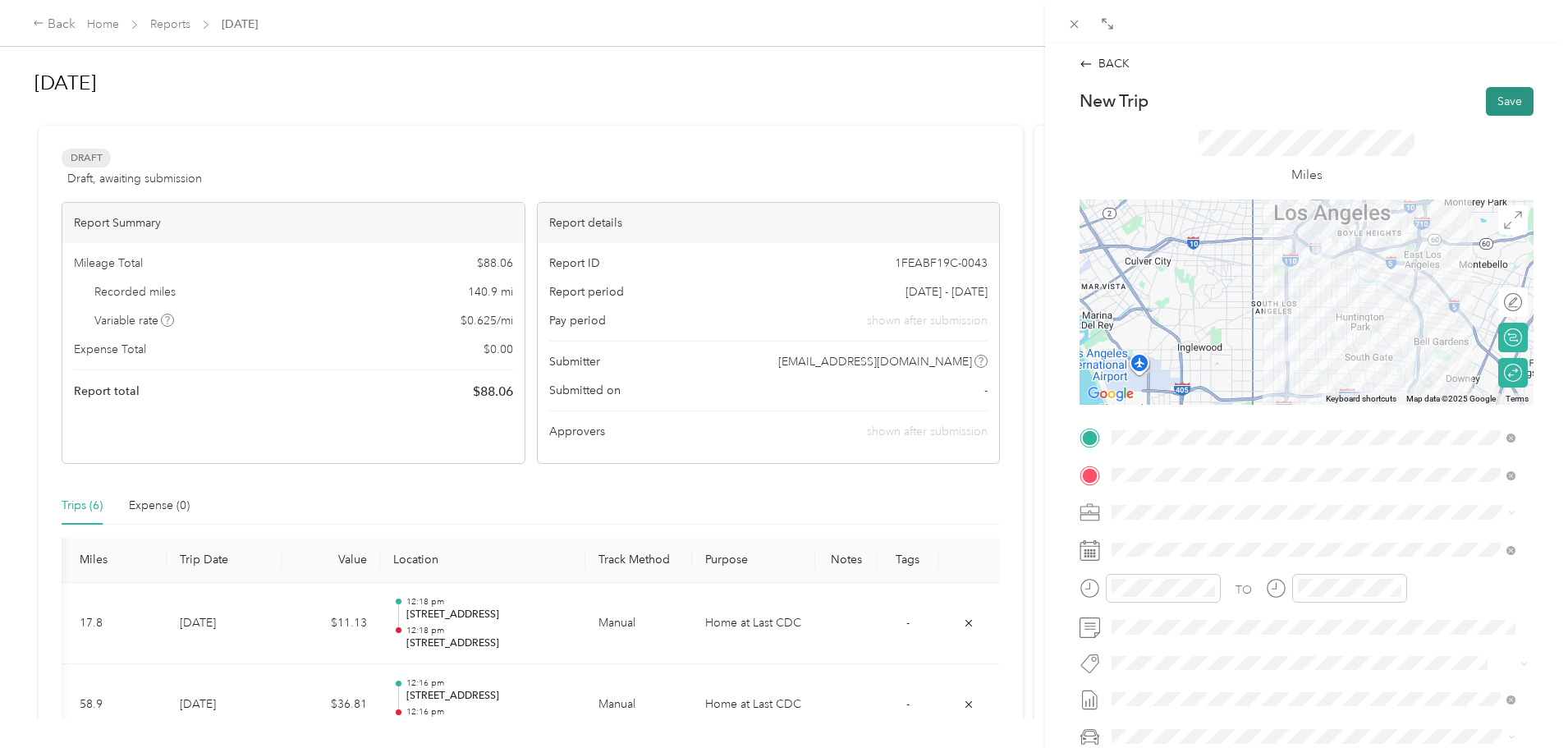
click at [1492, 100] on button "Save" at bounding box center [1510, 101] width 48 height 29
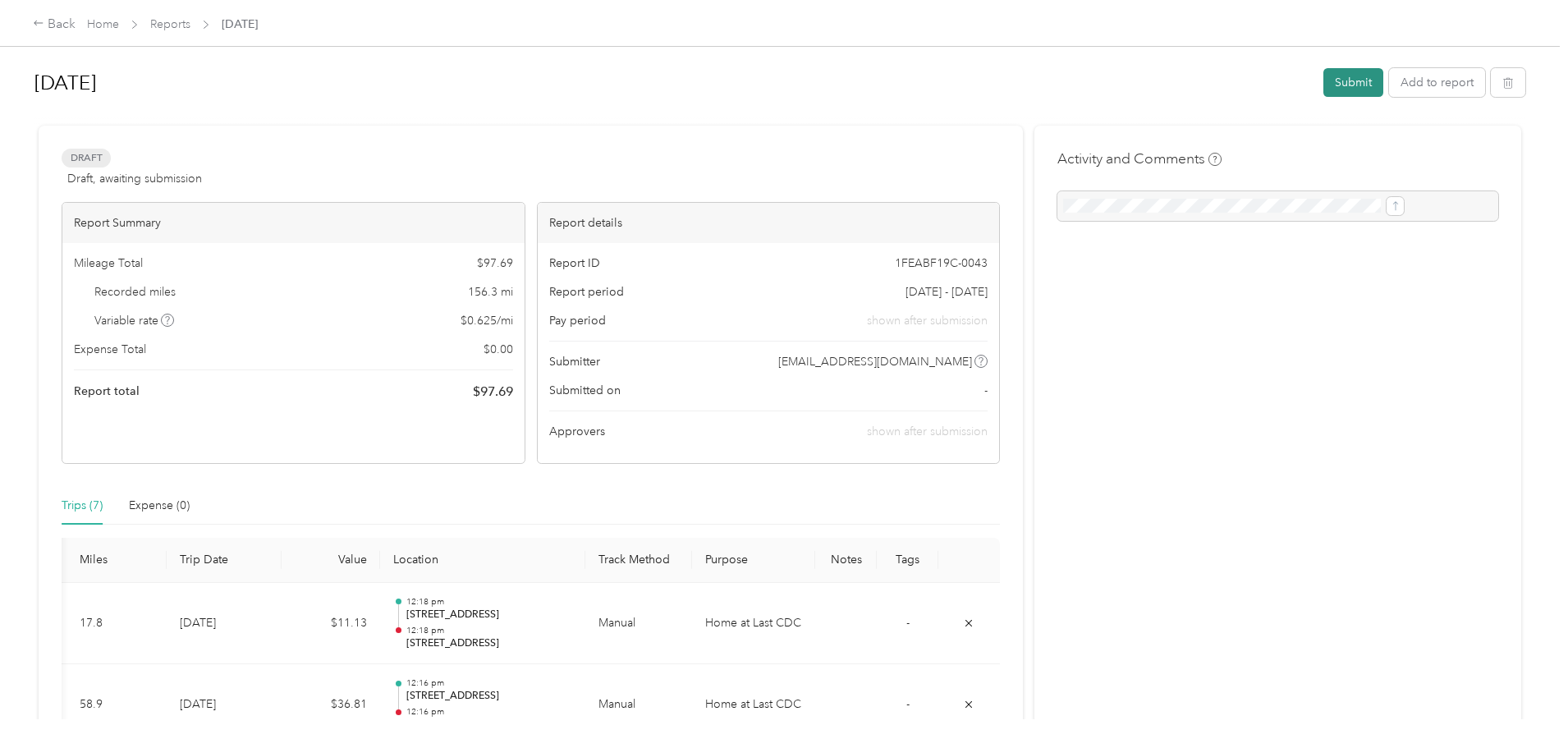
click at [1323, 75] on button "Submit" at bounding box center [1353, 82] width 60 height 29
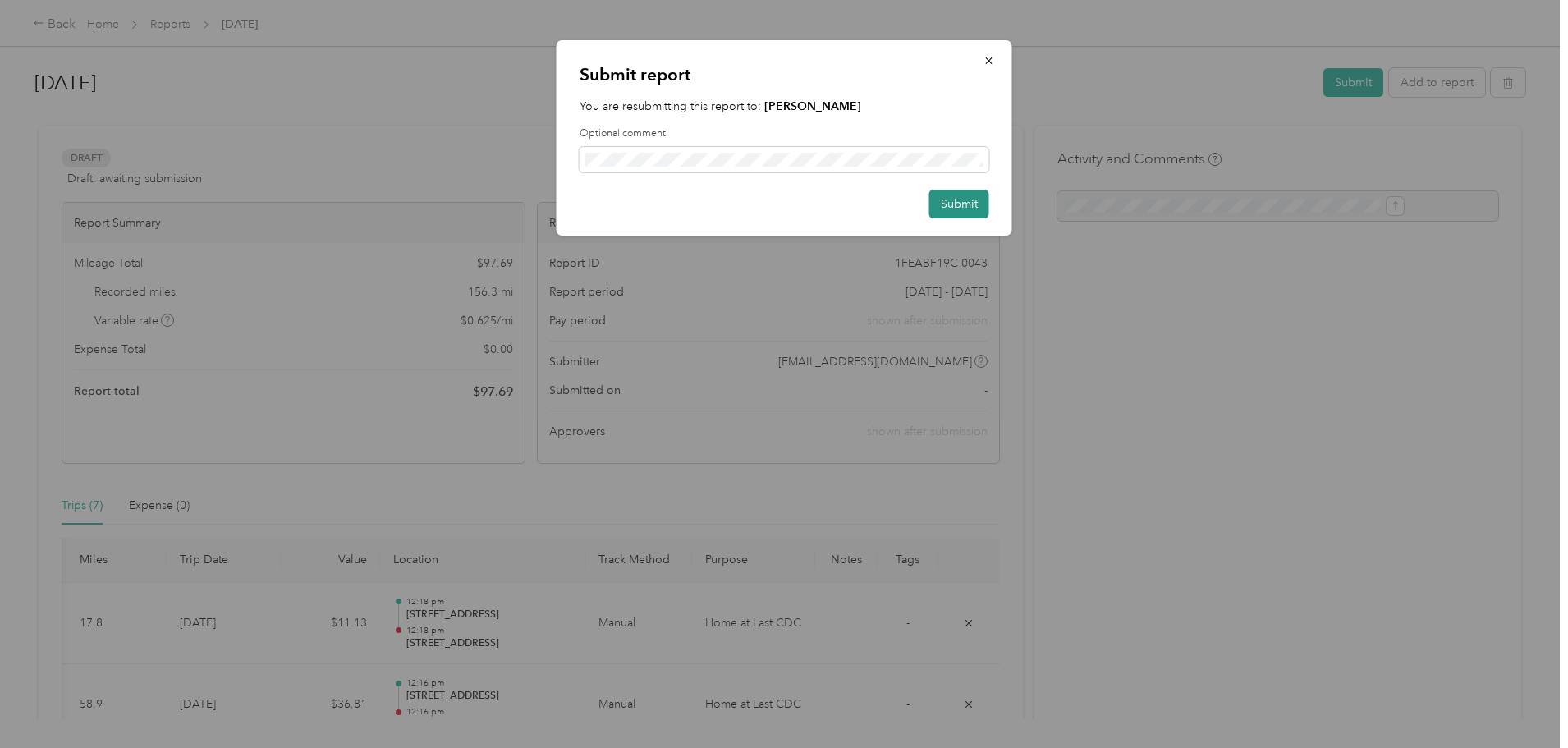
click at [967, 199] on button "Submit" at bounding box center [959, 204] width 60 height 29
